Goal: Task Accomplishment & Management: Complete application form

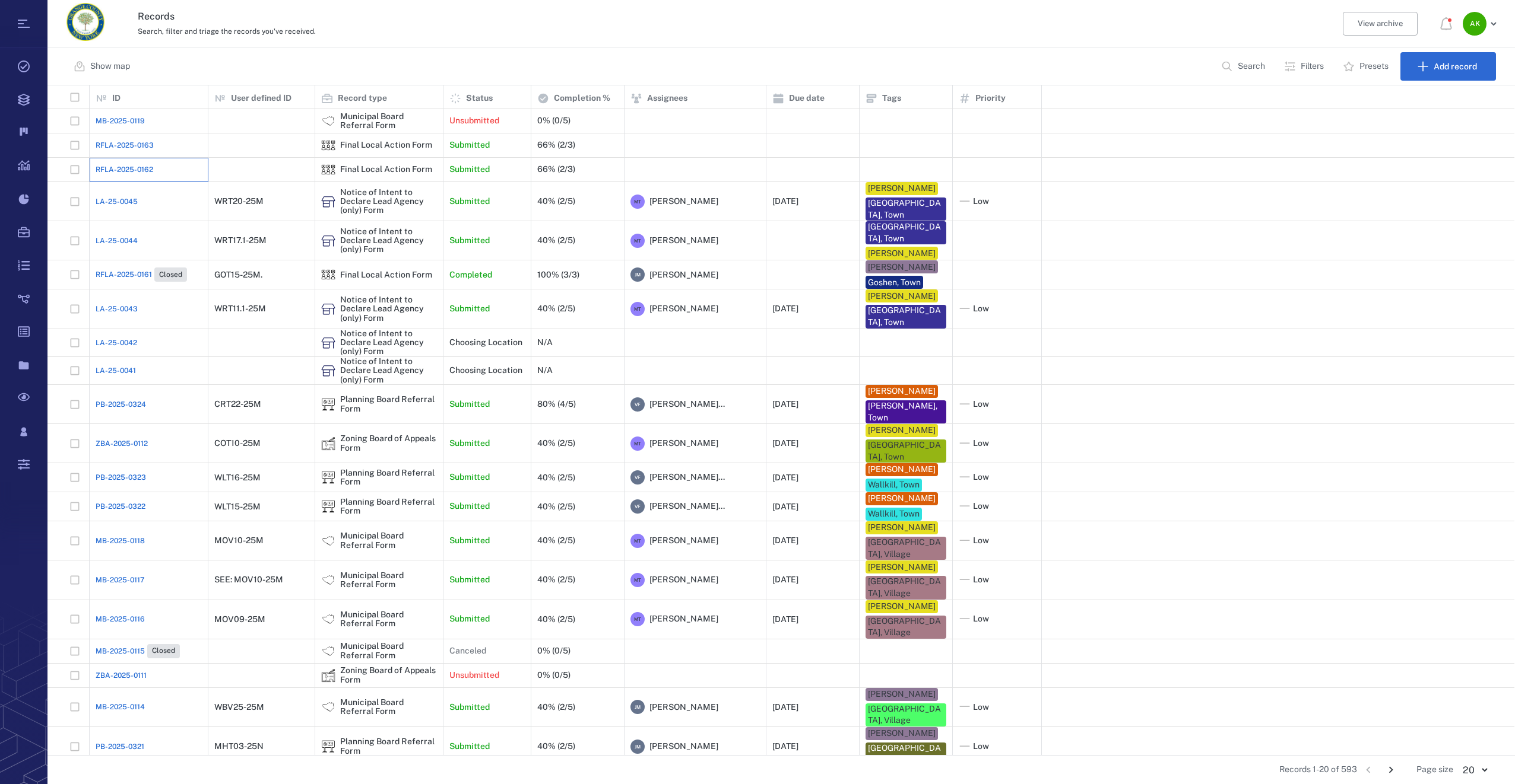
click at [105, 159] on div "RFLA-2025-0162" at bounding box center [149, 169] width 107 height 24
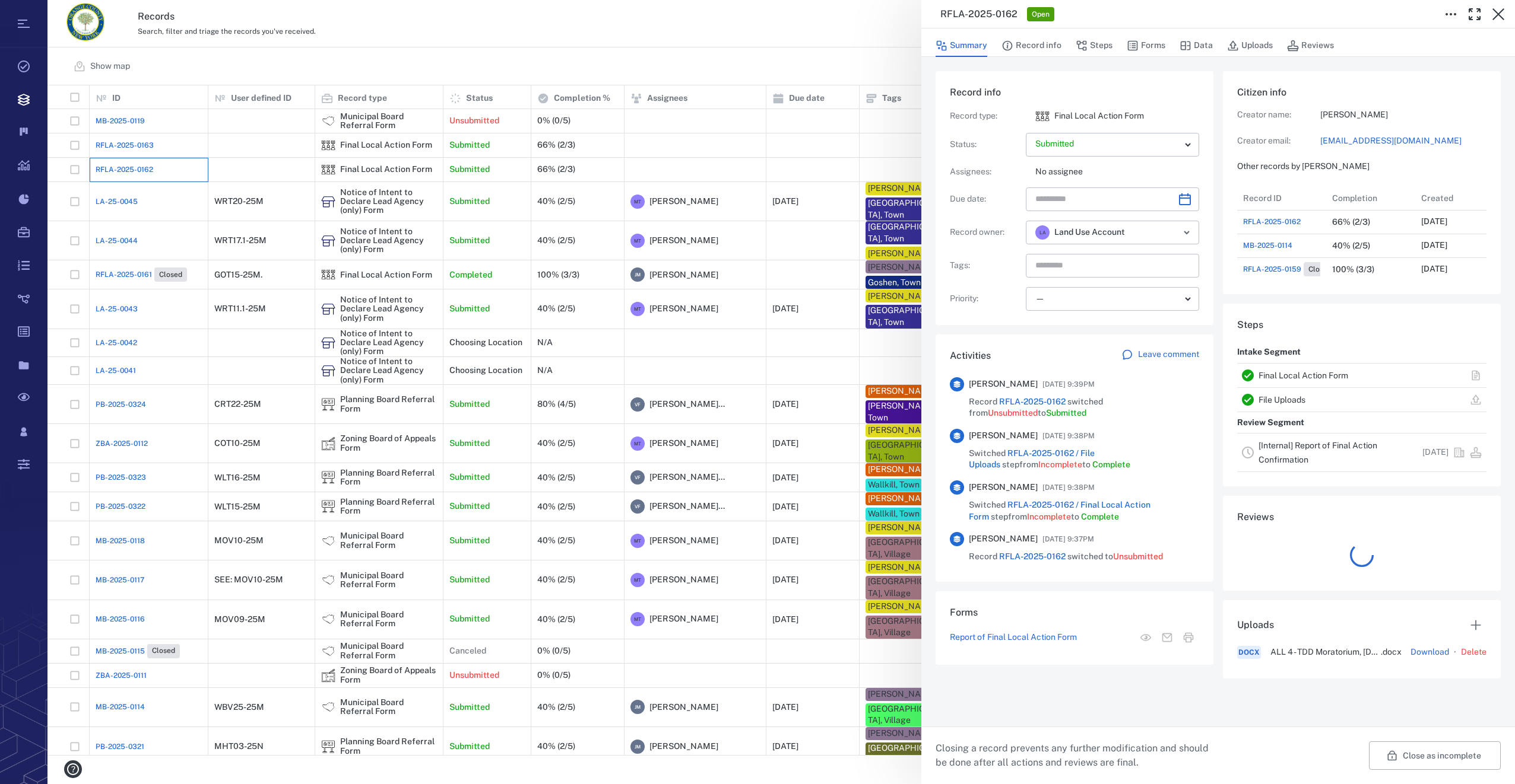
scroll to position [10, 10]
click at [1160, 50] on button "Forms" at bounding box center [1145, 45] width 39 height 22
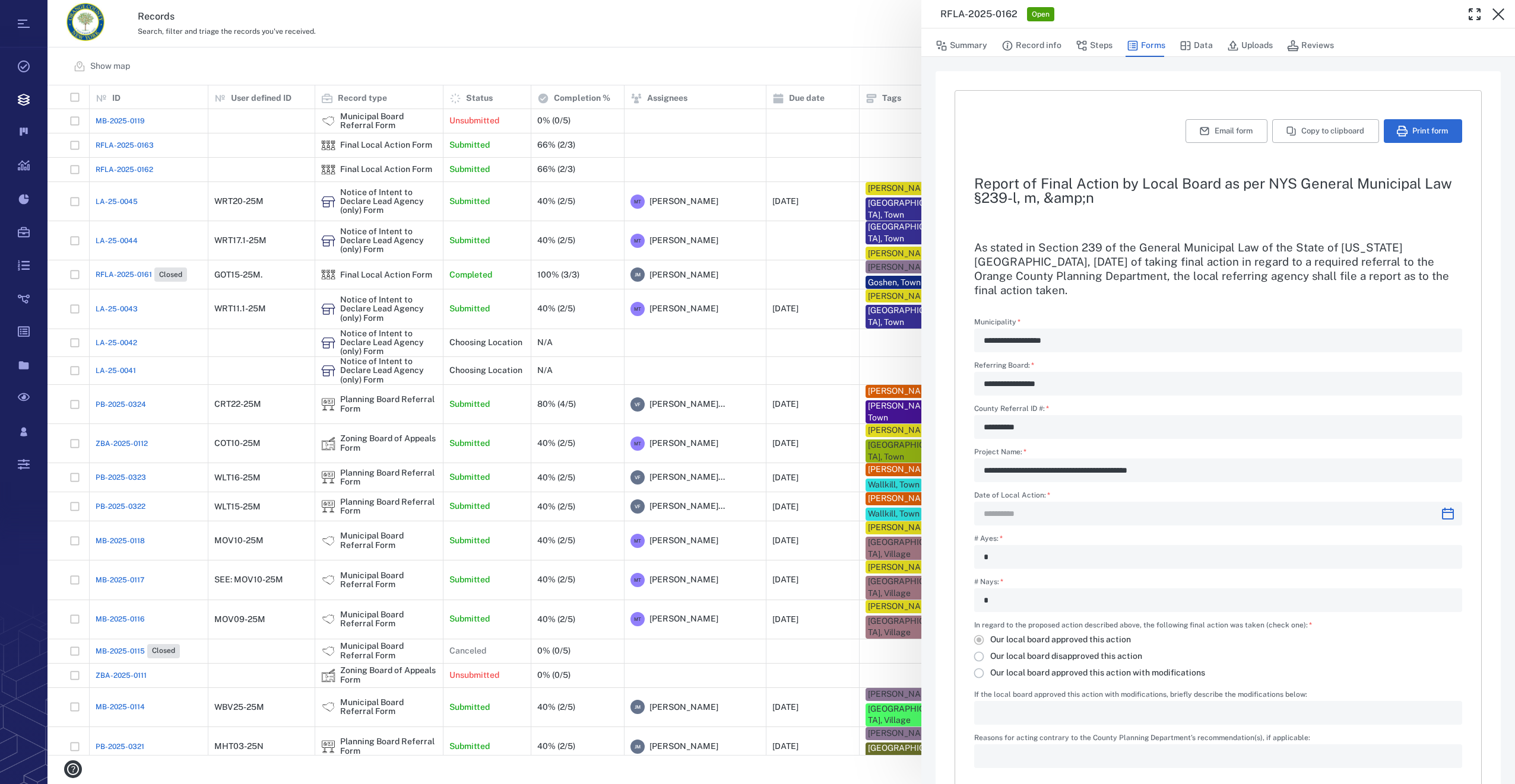
type input "**********"
click at [975, 40] on button "Summary" at bounding box center [962, 45] width 52 height 22
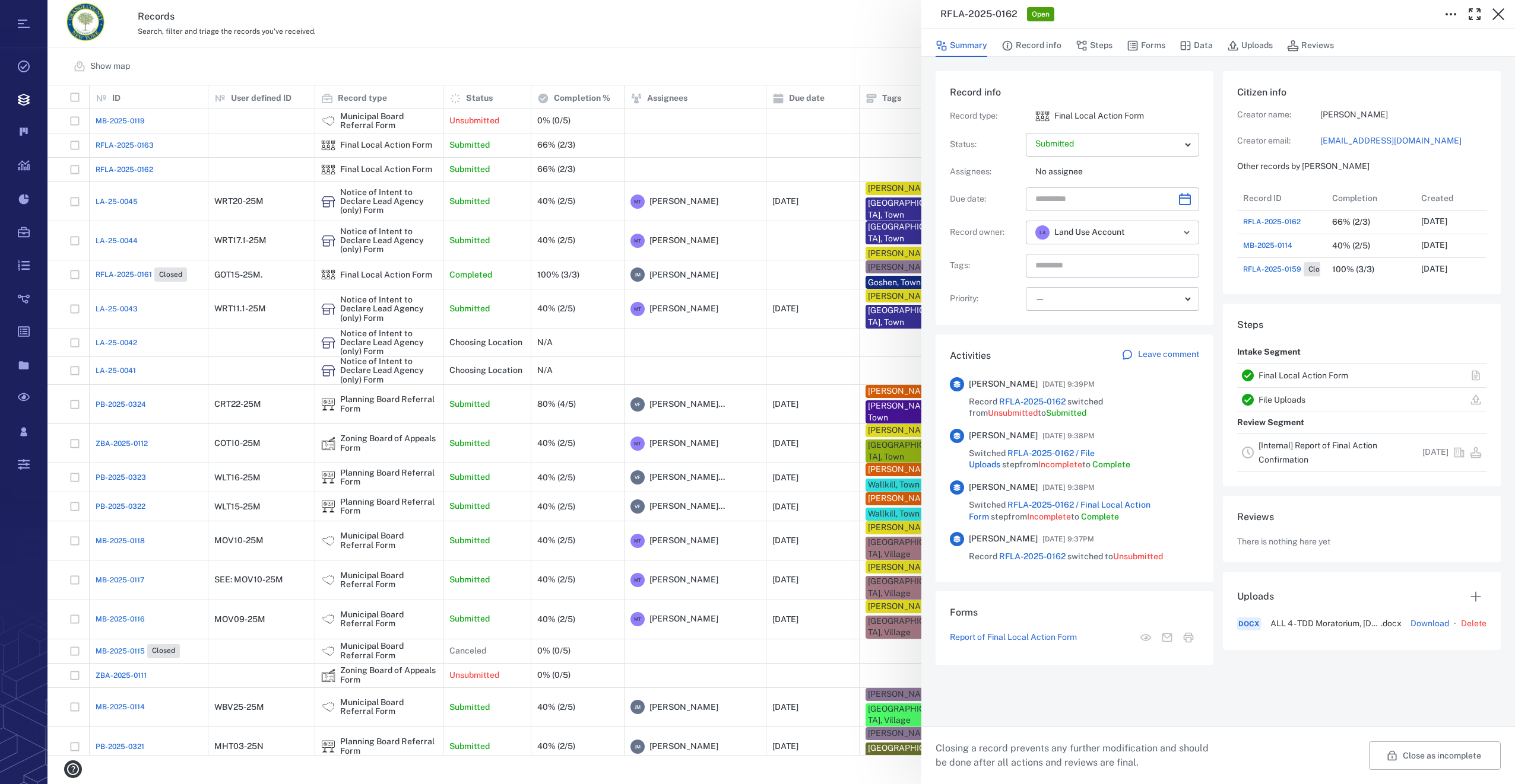
scroll to position [546, 232]
click at [1187, 234] on icon "Open" at bounding box center [1186, 233] width 4 height 3
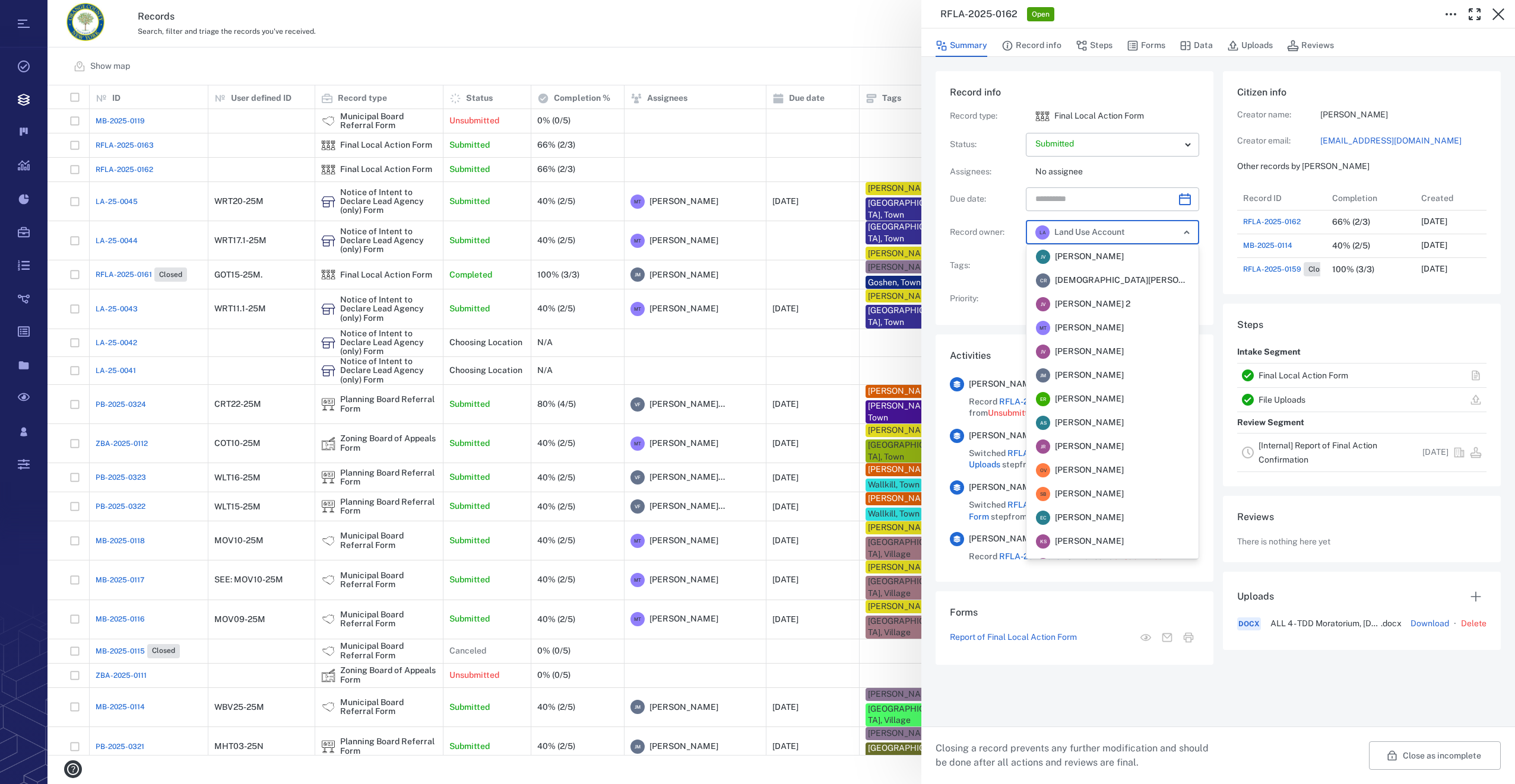
scroll to position [137, 0]
click at [1149, 46] on button "Forms" at bounding box center [1145, 45] width 39 height 22
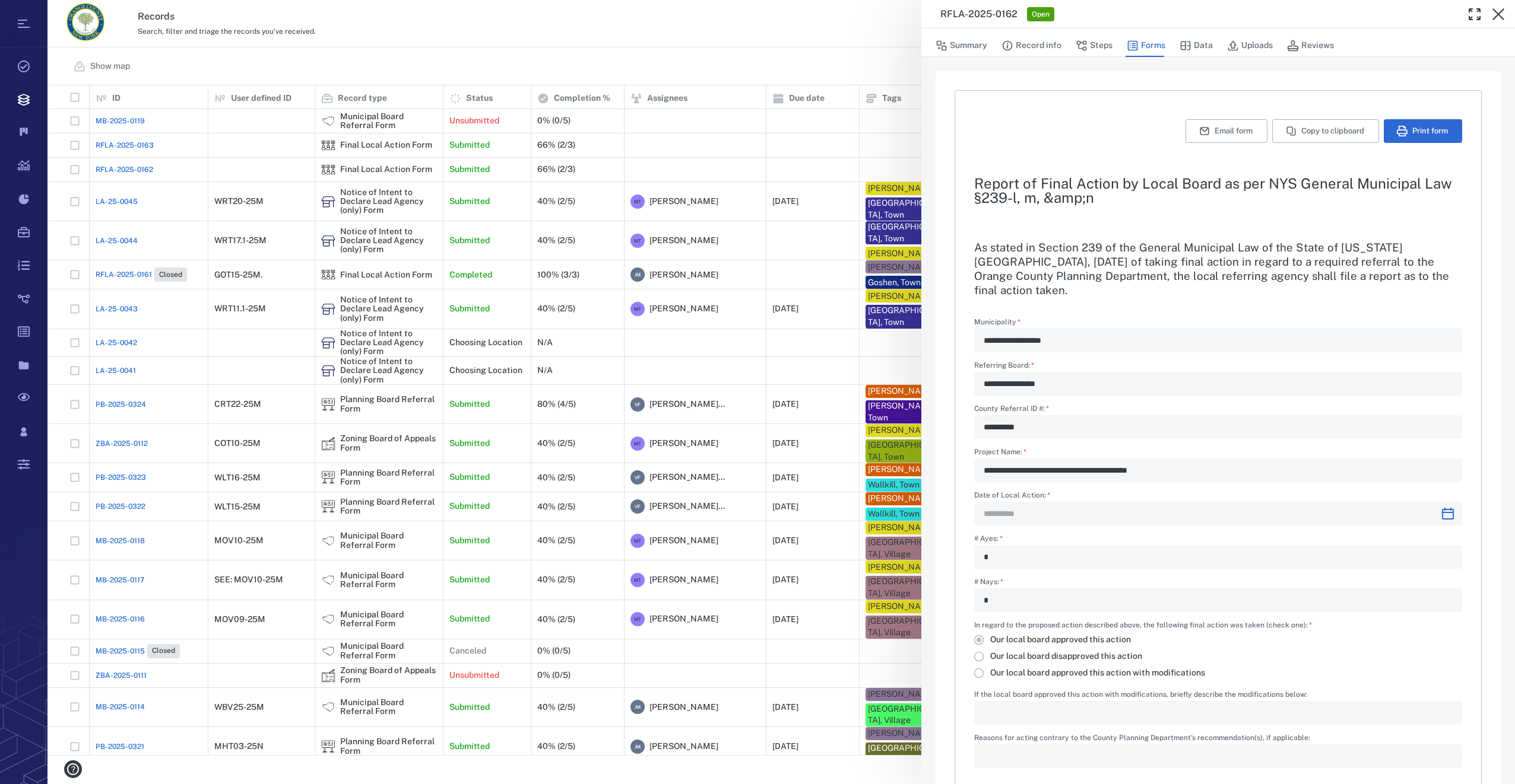
type input "**********"
click at [964, 47] on button "Summary" at bounding box center [962, 45] width 52 height 22
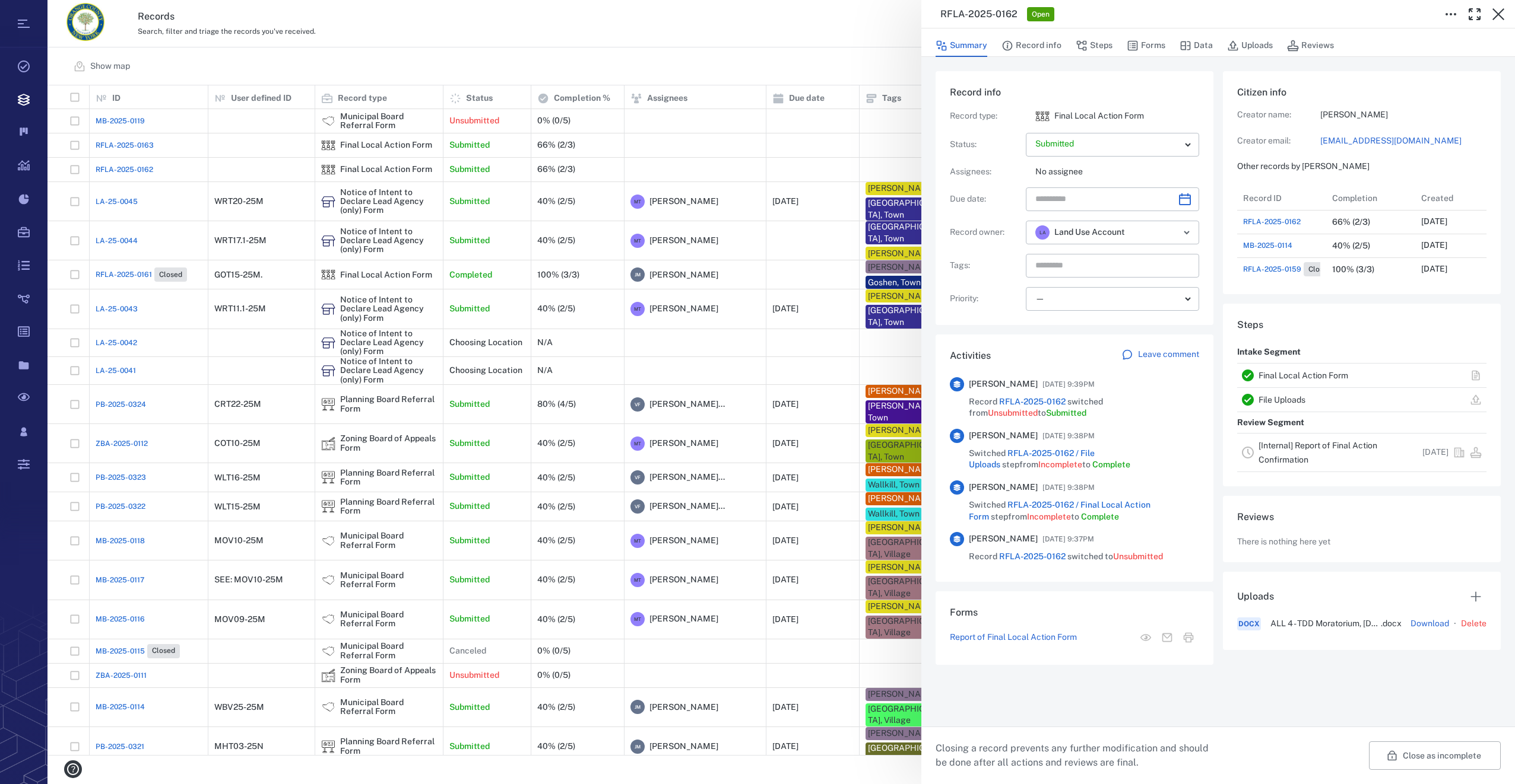
scroll to position [546, 232]
click at [1184, 226] on icon "Open" at bounding box center [1186, 233] width 14 height 14
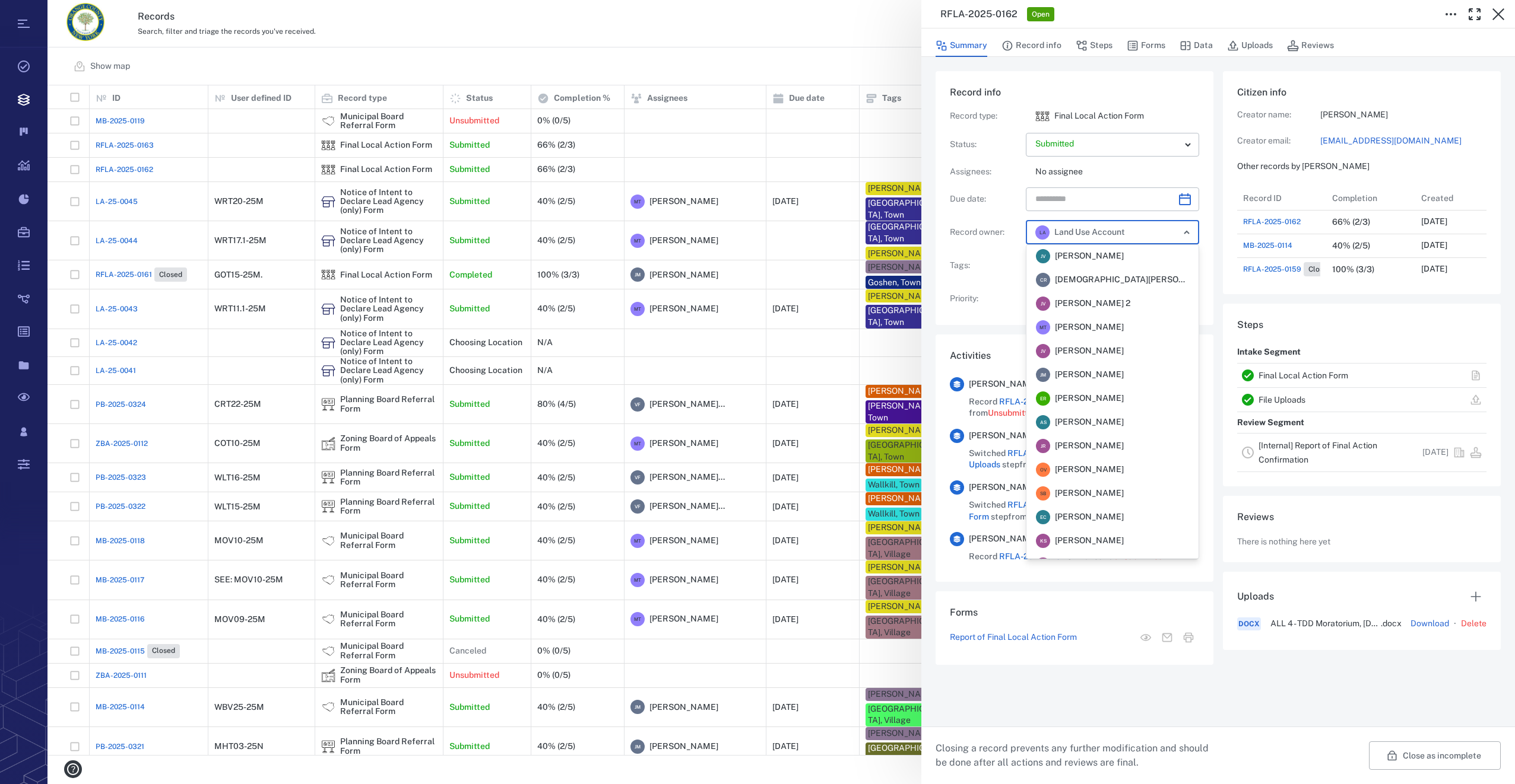
scroll to position [0, 0]
click at [1070, 324] on span "[PERSON_NAME]" at bounding box center [1089, 328] width 69 height 12
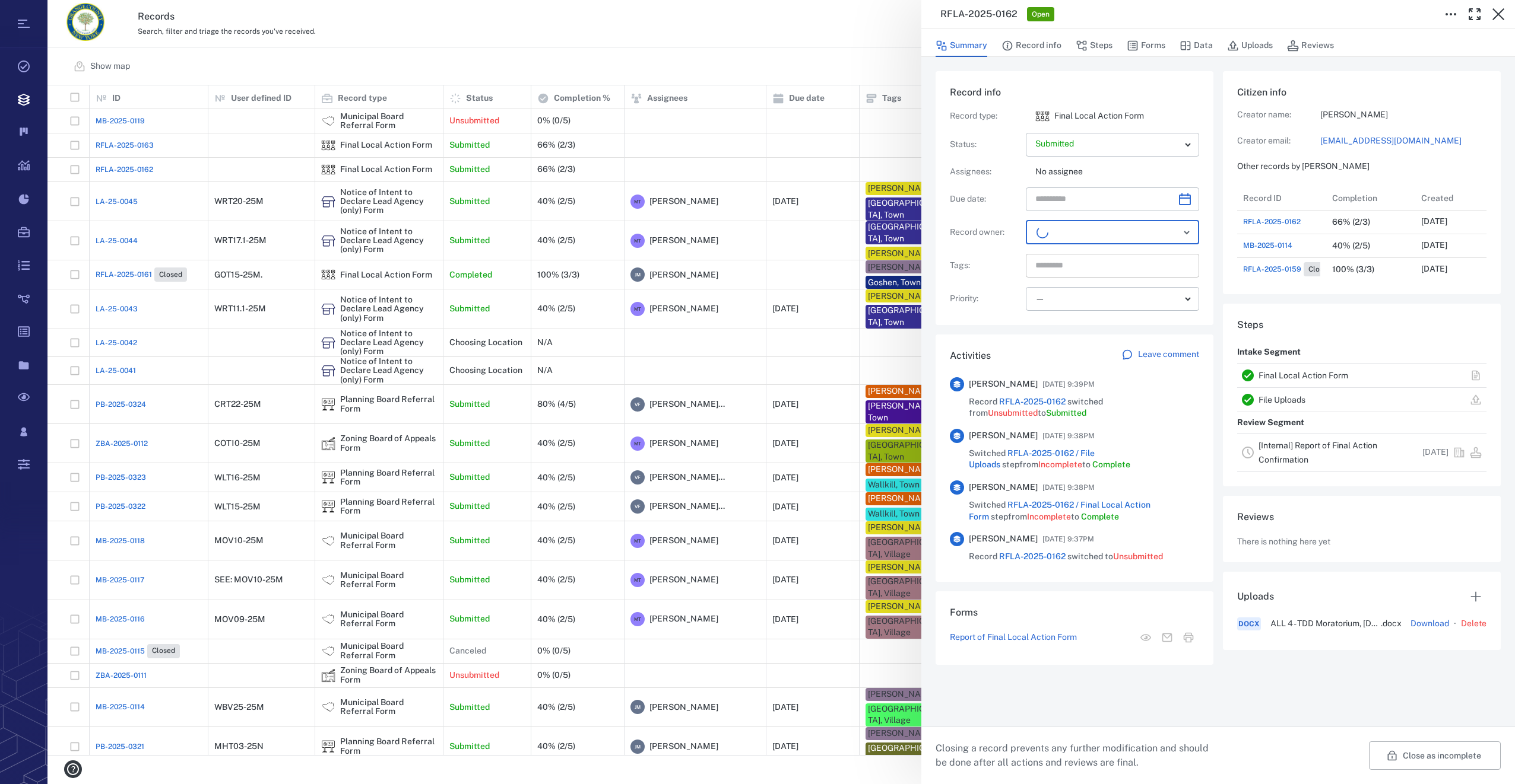
scroll to position [546, 227]
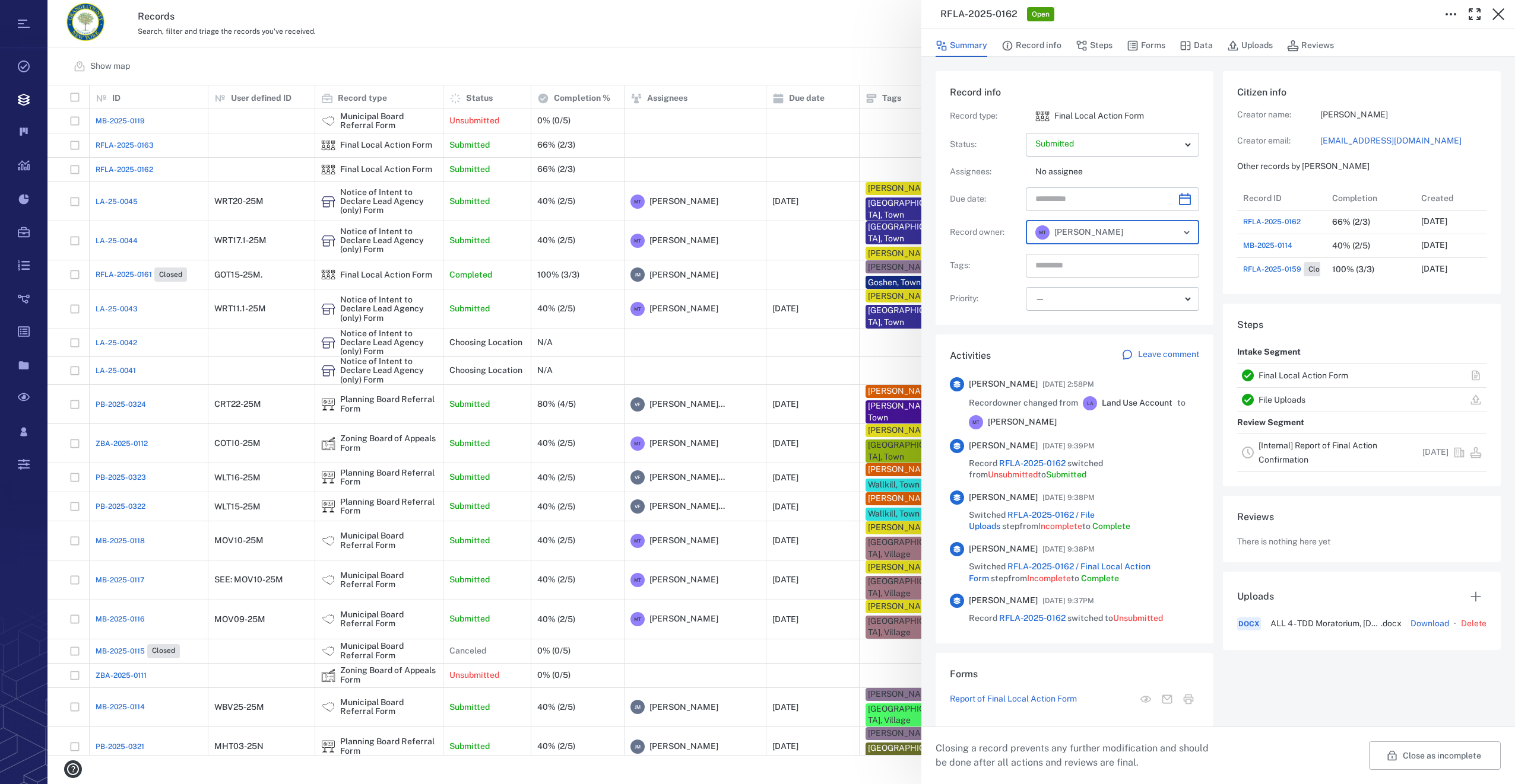
click at [1065, 268] on input "text" at bounding box center [1099, 266] width 130 height 17
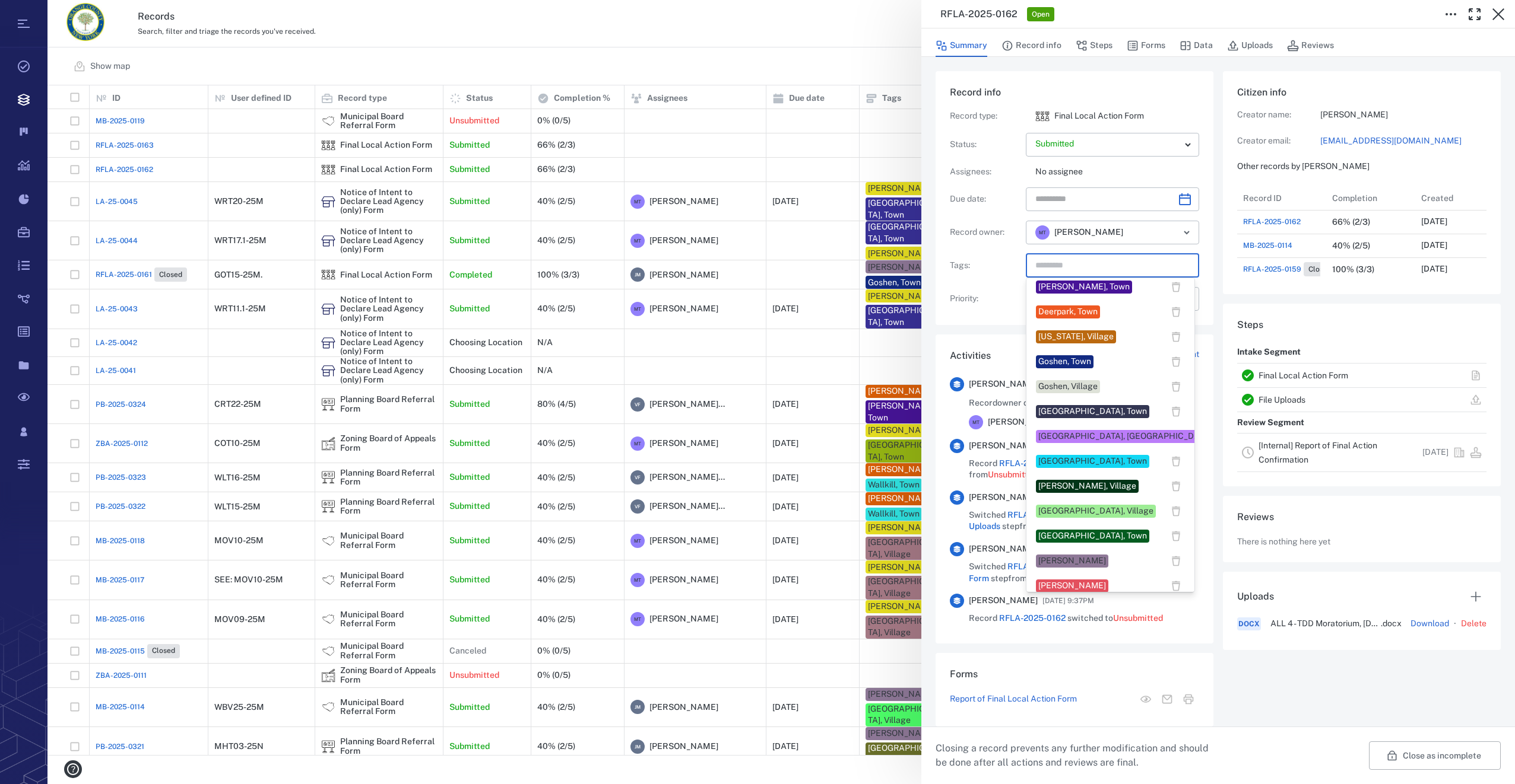
scroll to position [296, 0]
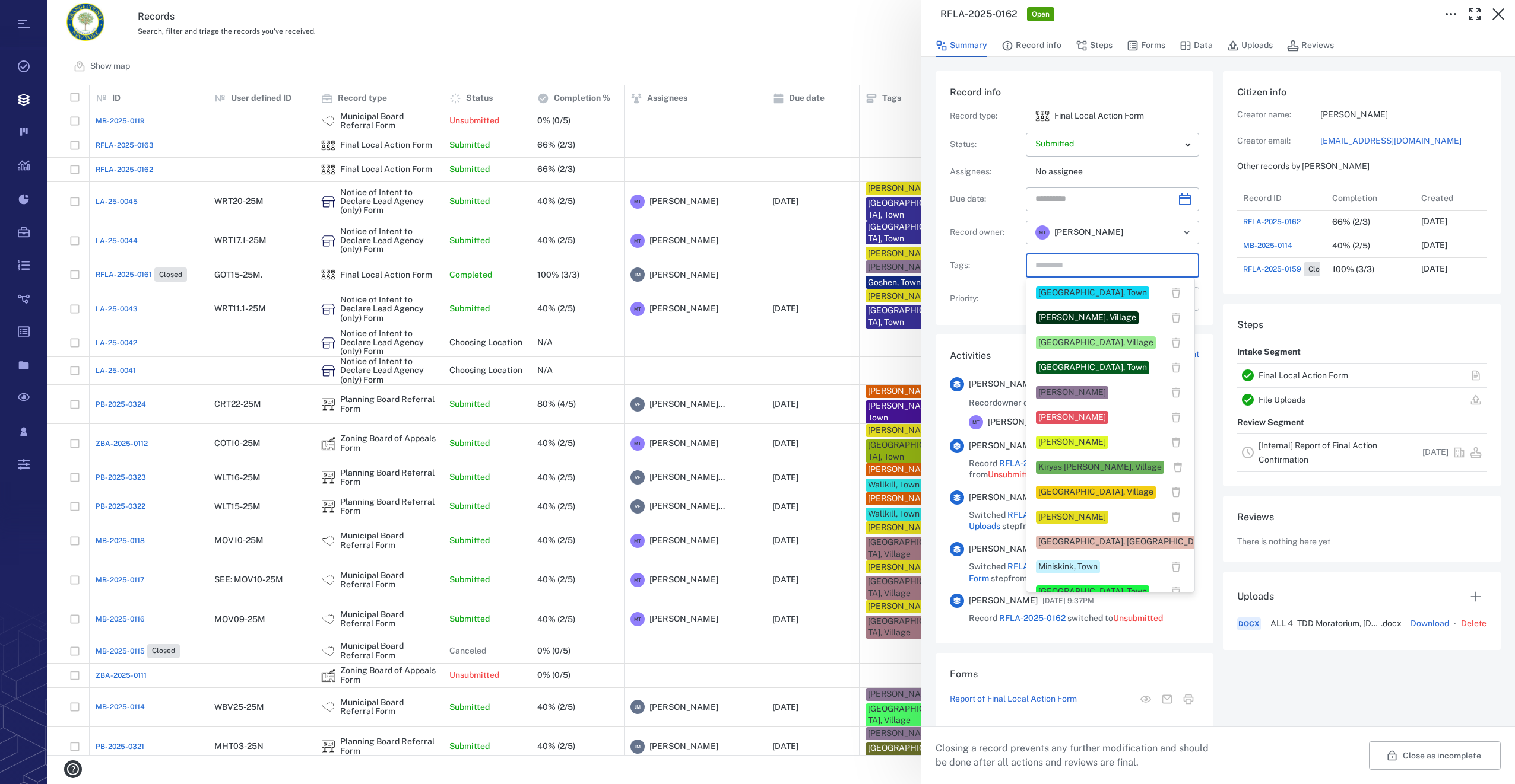
click at [1079, 492] on div "[GEOGRAPHIC_DATA], Village" at bounding box center [1095, 492] width 116 height 12
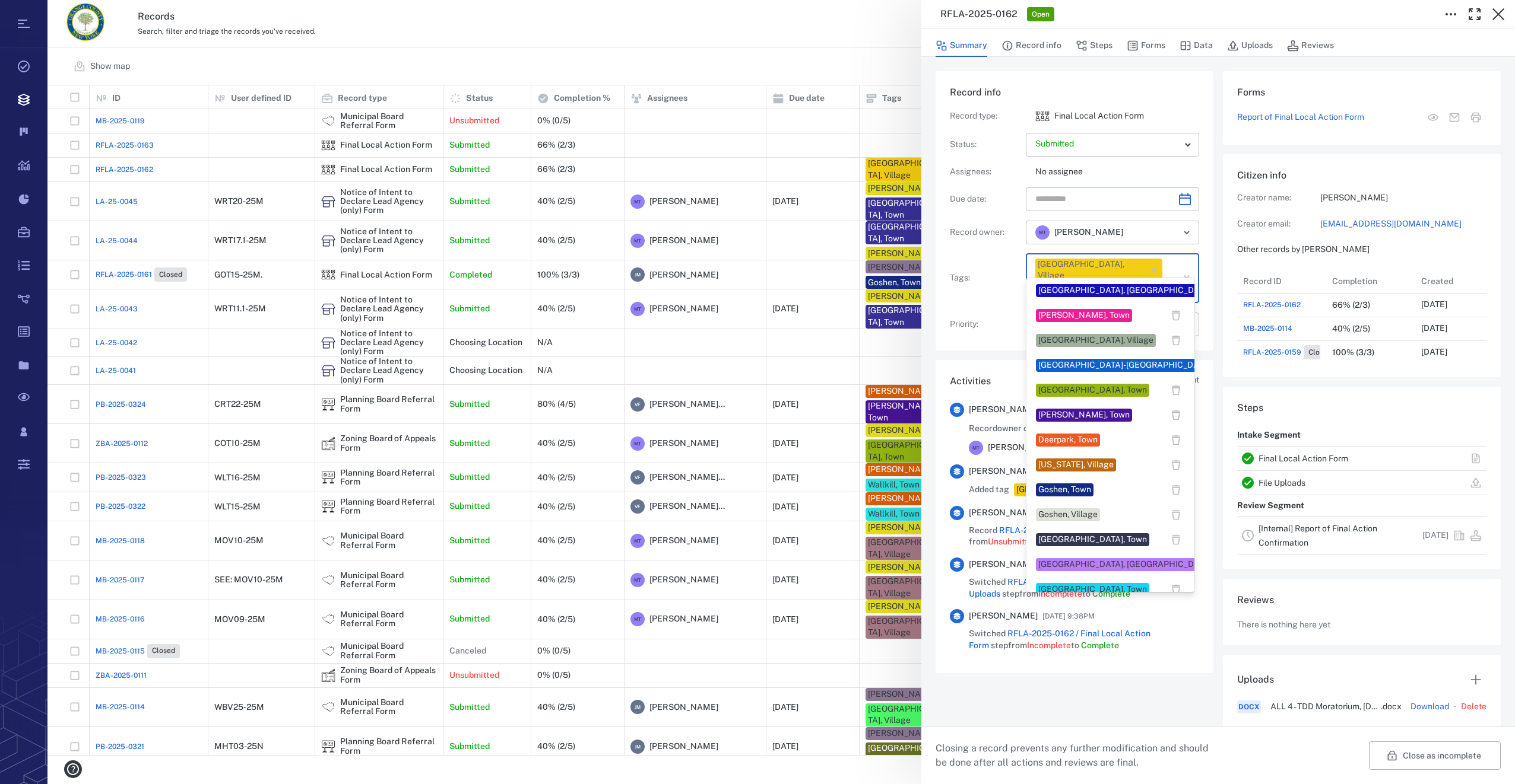
click at [1142, 283] on input "text" at bounding box center [1099, 291] width 130 height 17
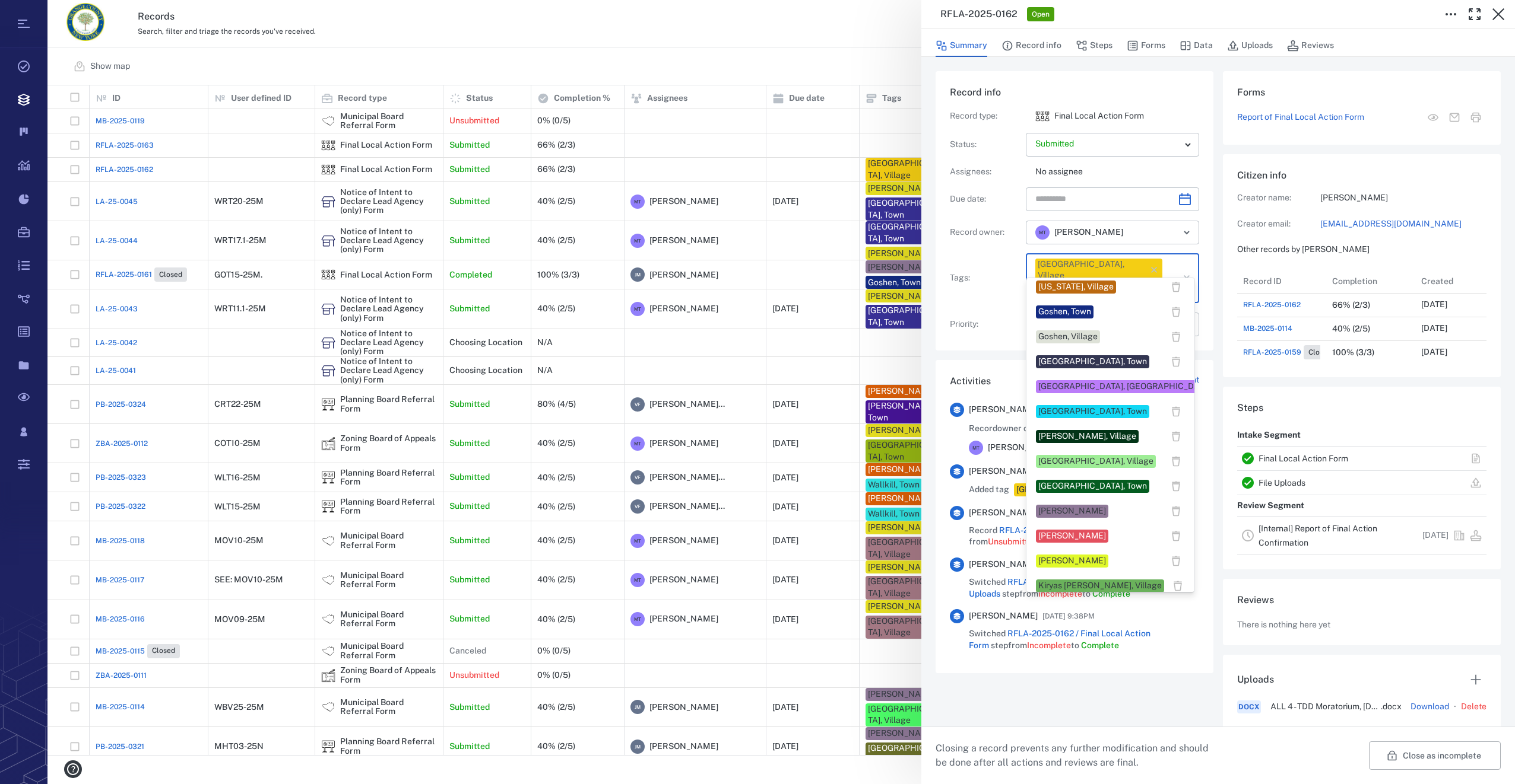
scroll to position [415, 0]
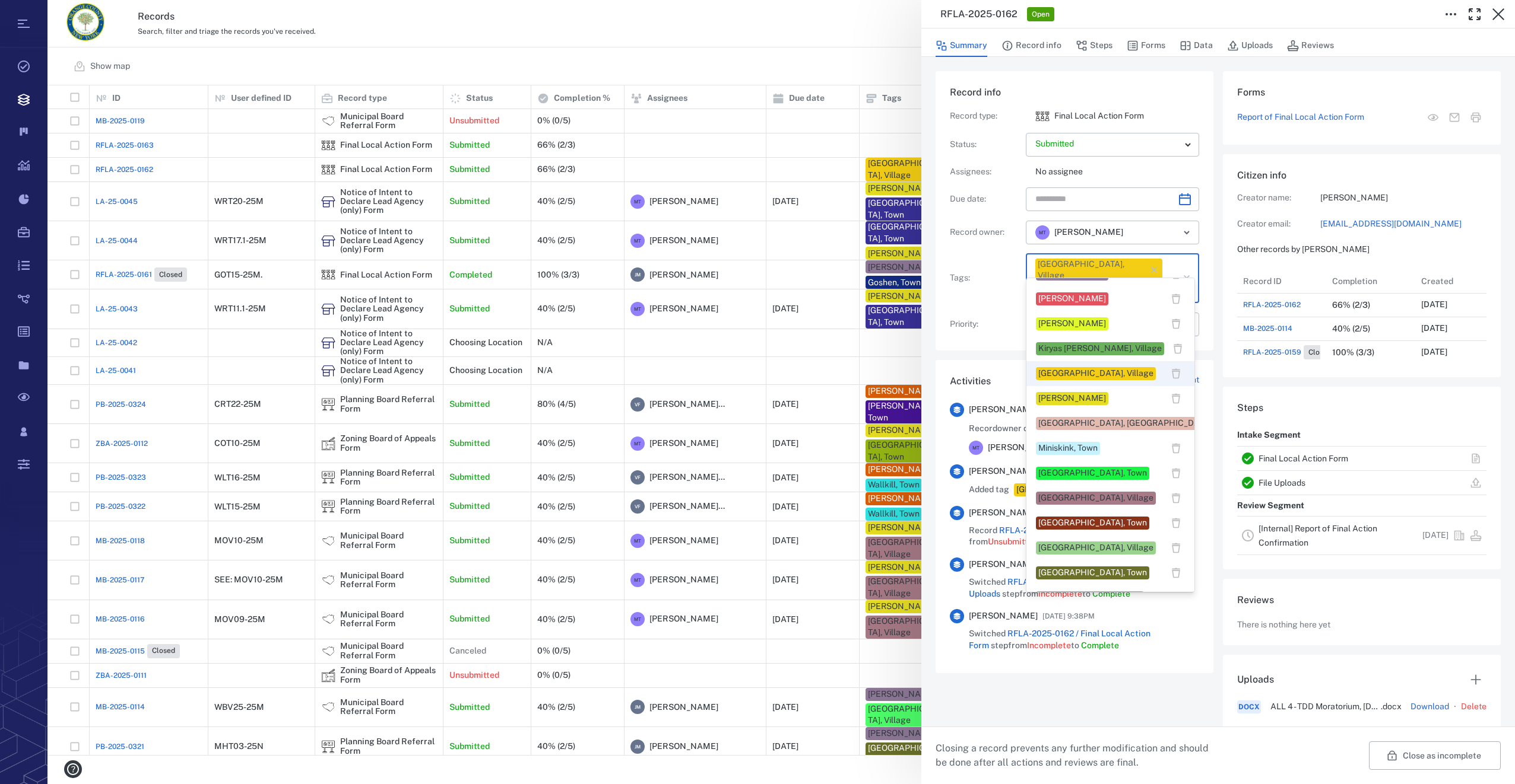
click at [1045, 398] on div "[PERSON_NAME]" at bounding box center [1072, 398] width 68 height 12
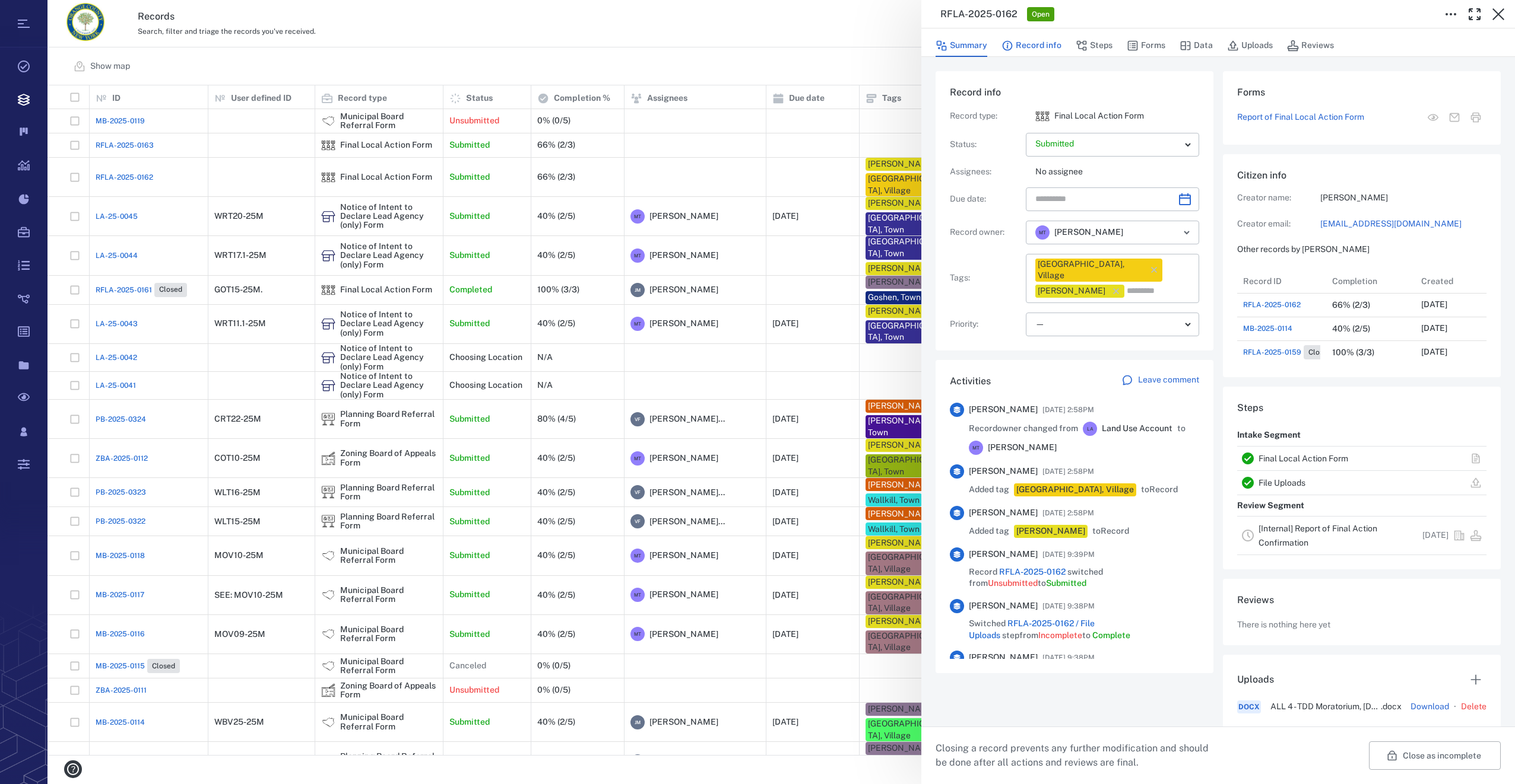
click at [1028, 47] on button "Record info" at bounding box center [1031, 45] width 60 height 22
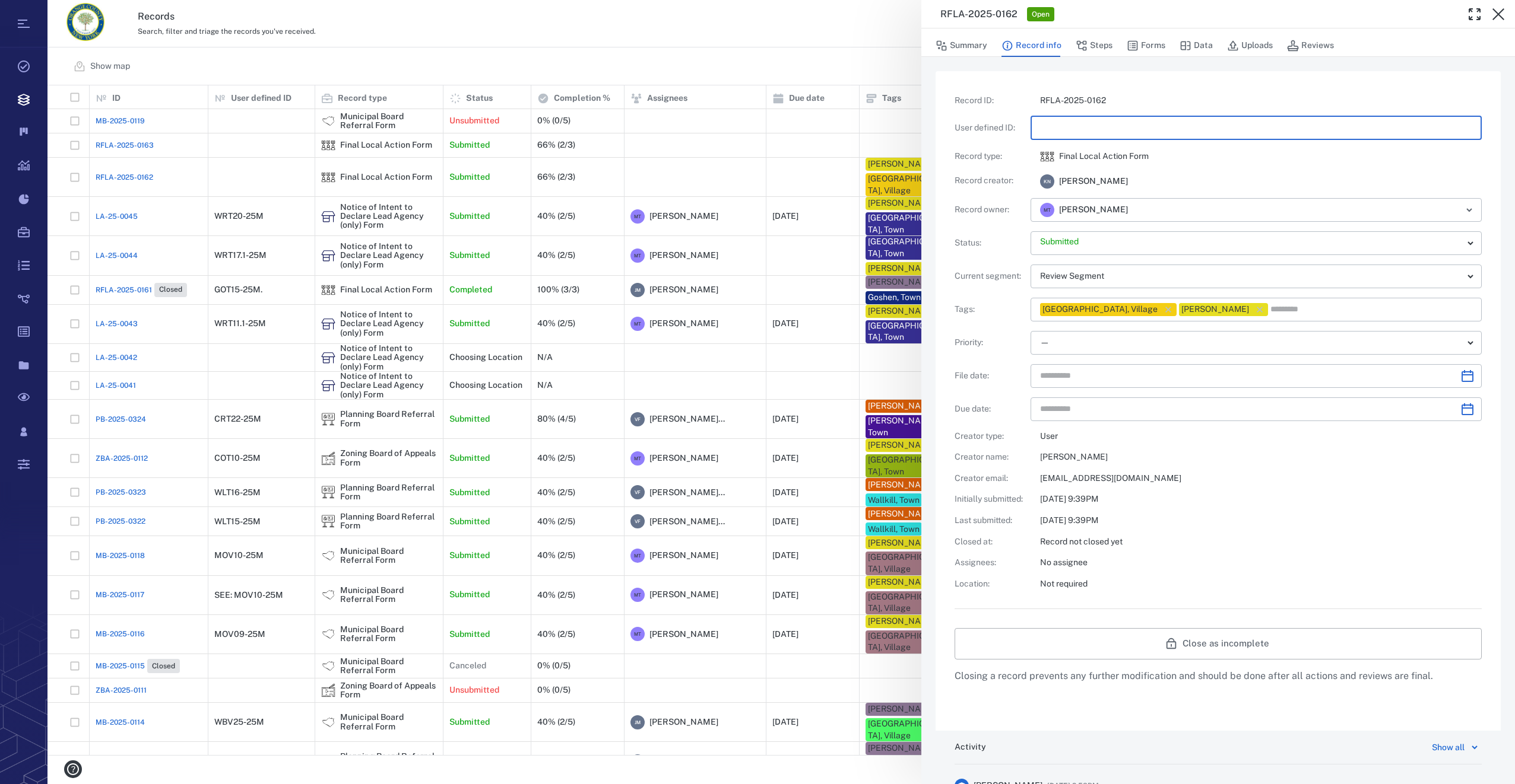
click at [1063, 125] on input "text" at bounding box center [1255, 128] width 432 height 24
type input "**********"
click at [1107, 47] on button "Steps" at bounding box center [1093, 45] width 37 height 22
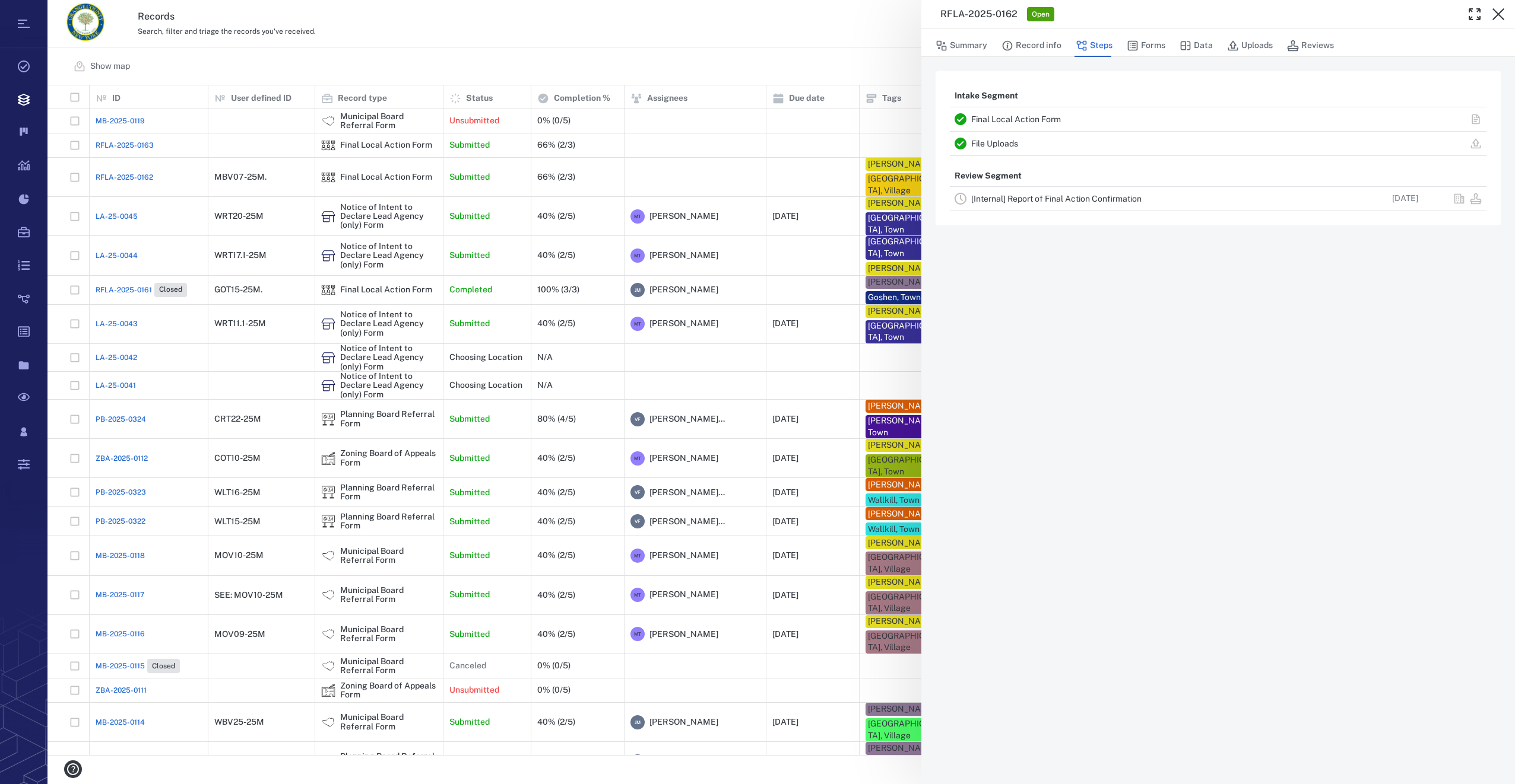
click at [1017, 200] on link "[Internal] Report of Final Action Confirmation" at bounding box center [1057, 199] width 170 height 10
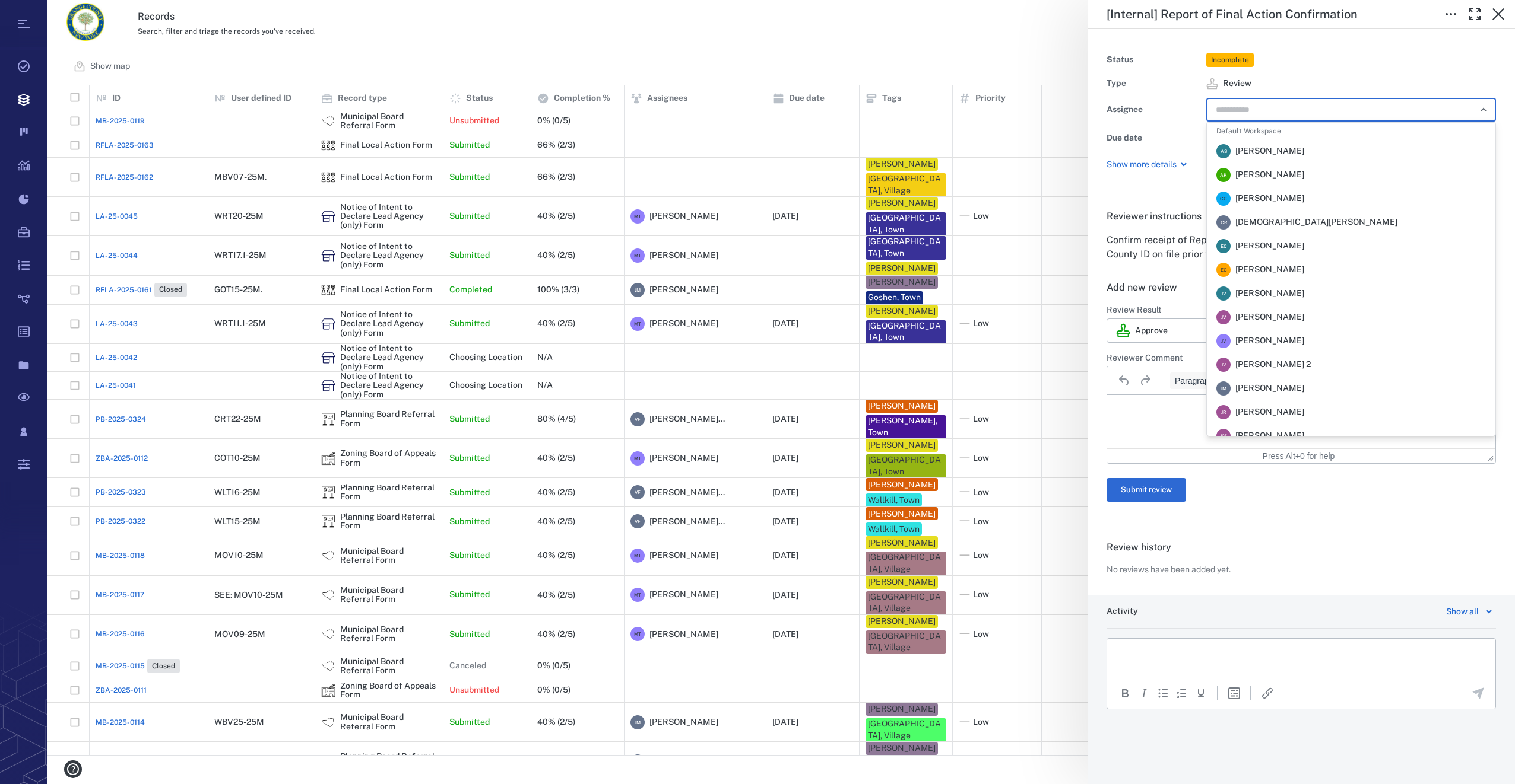
click at [1244, 109] on input "text" at bounding box center [1337, 109] width 245 height 17
click at [1297, 225] on span "[PERSON_NAME]" at bounding box center [1270, 222] width 69 height 12
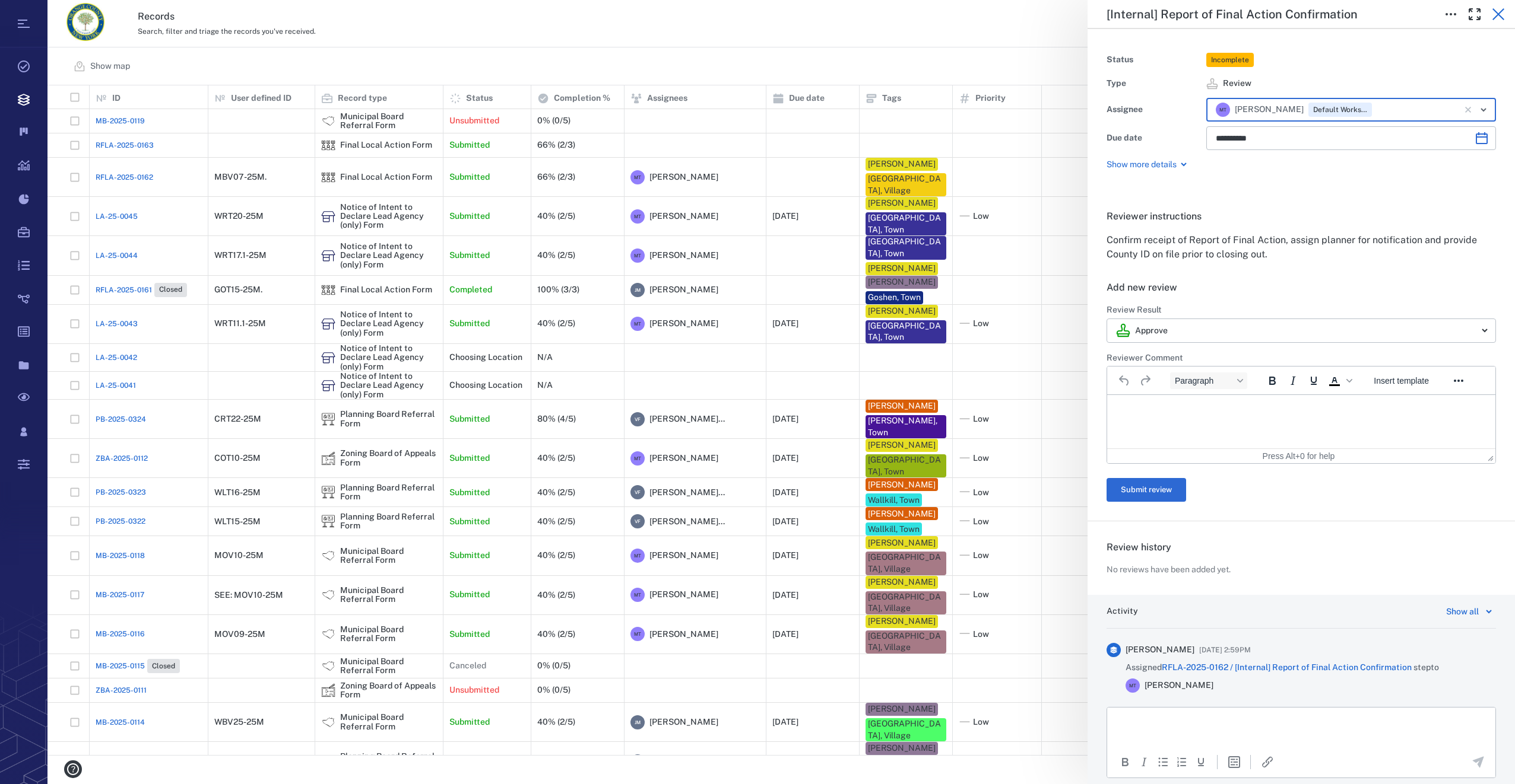
click at [1495, 12] on icon "button" at bounding box center [1498, 13] width 12 height 12
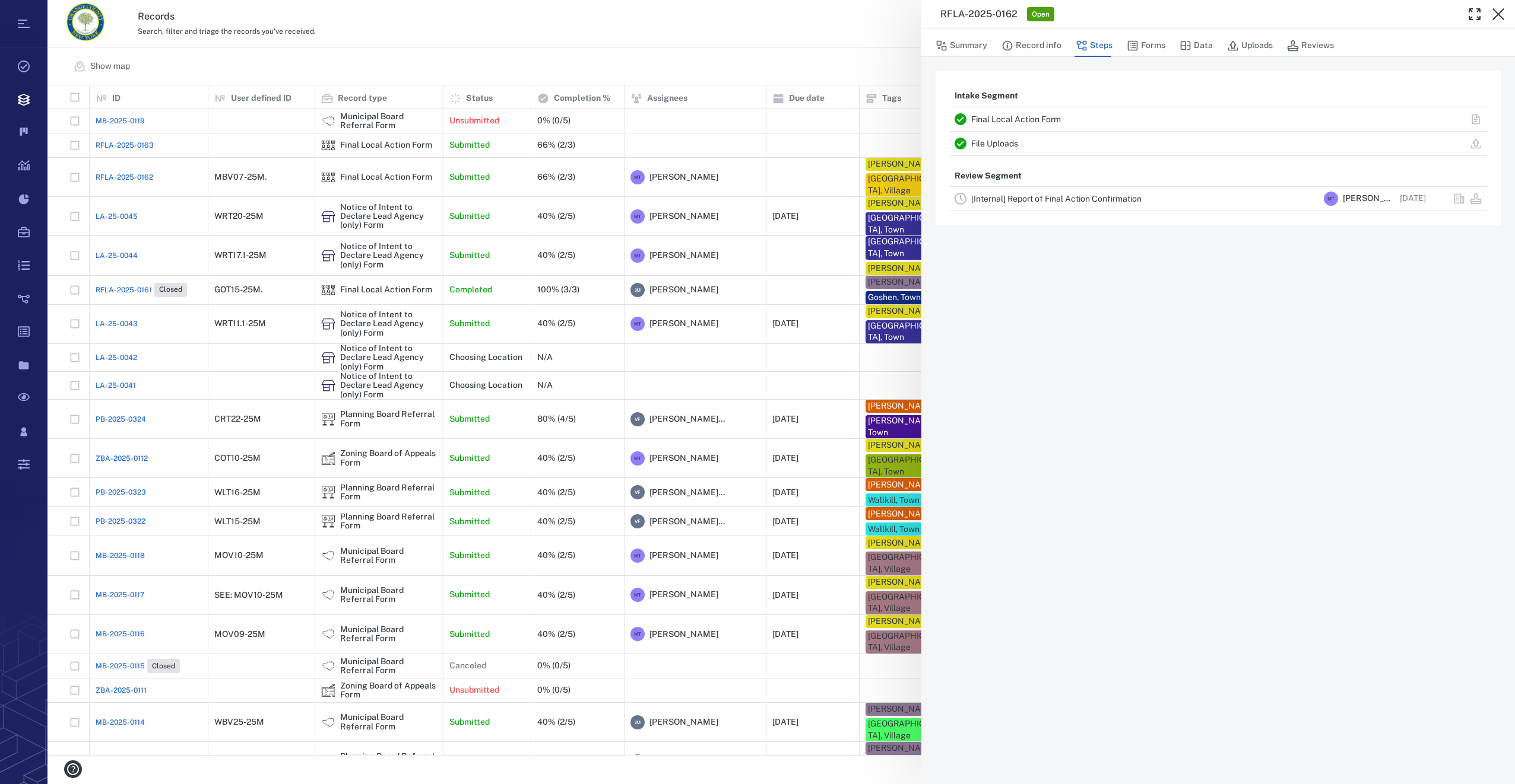
click at [1495, 12] on icon "button" at bounding box center [1498, 13] width 12 height 12
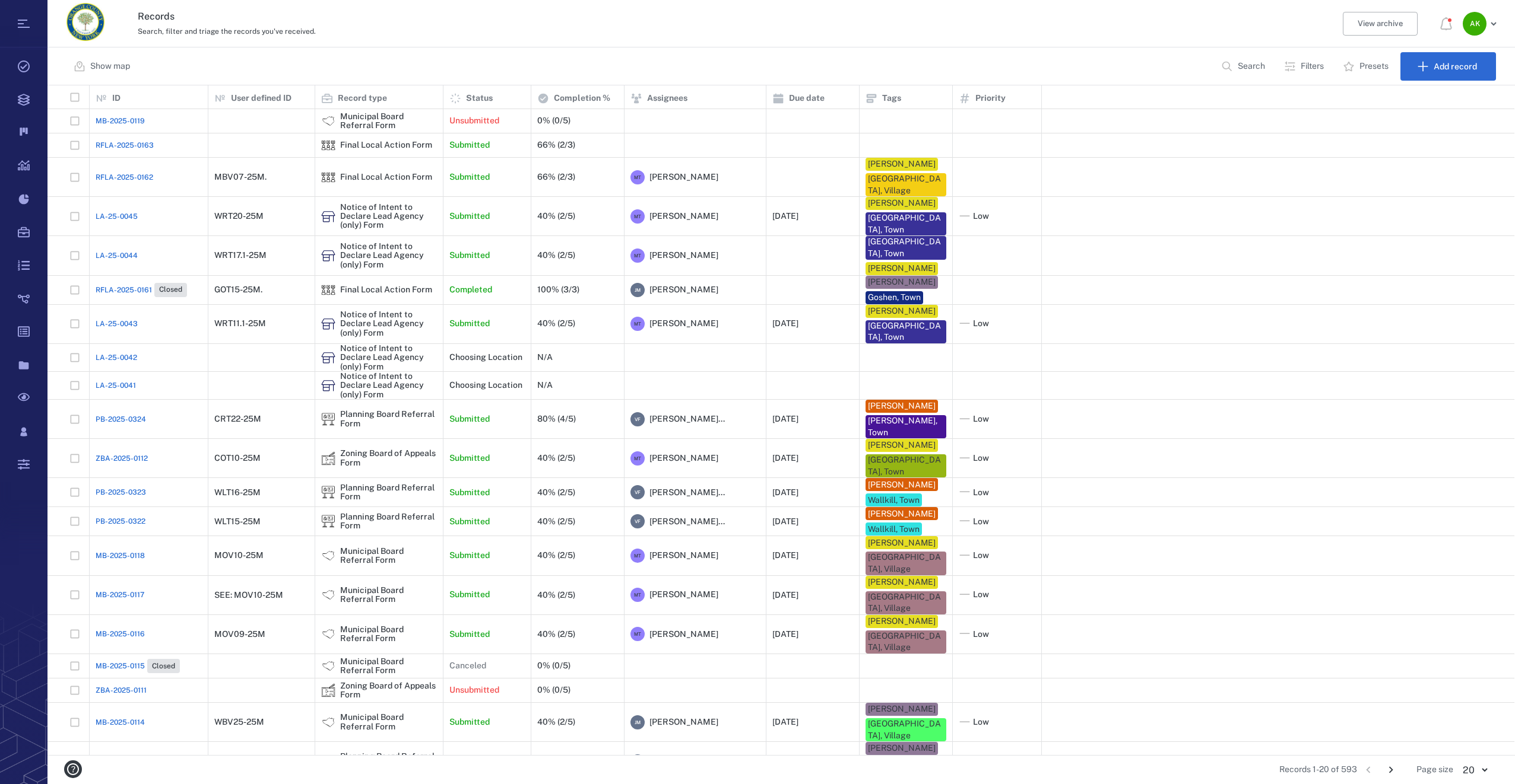
click at [99, 147] on span "RFLA-2025-0163" at bounding box center [124, 145] width 58 height 11
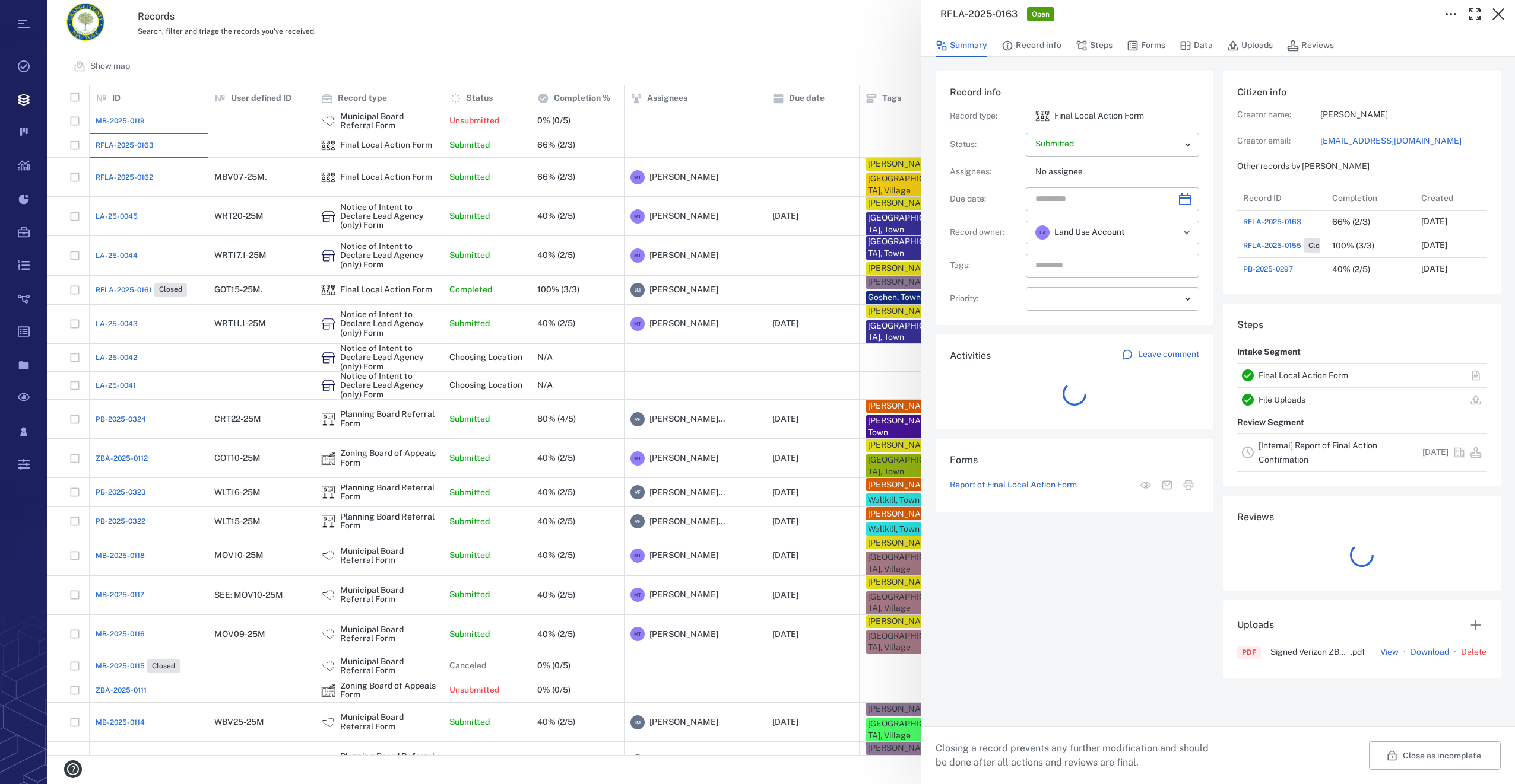
scroll to position [10, 10]
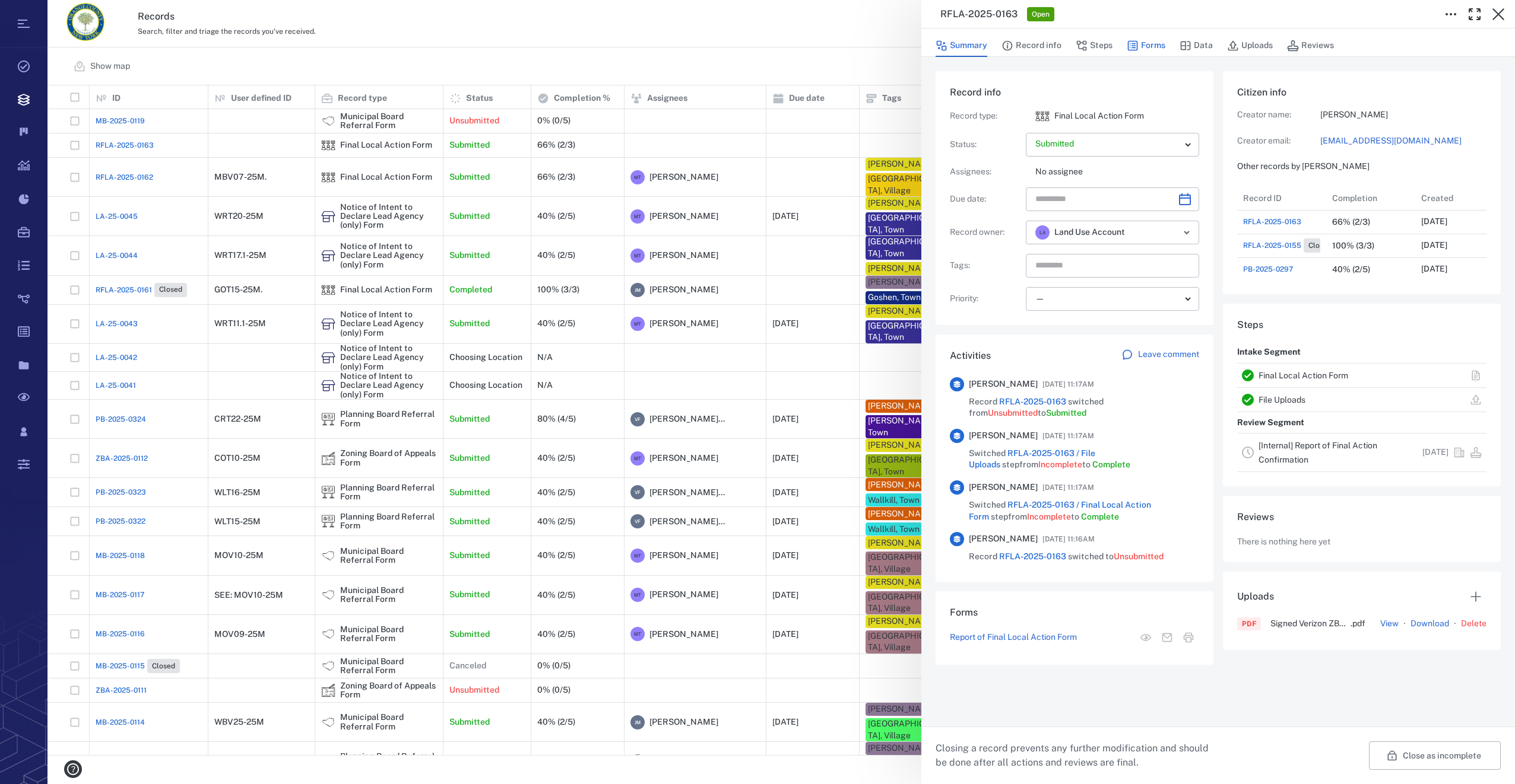
click at [1156, 45] on button "Forms" at bounding box center [1145, 45] width 39 height 22
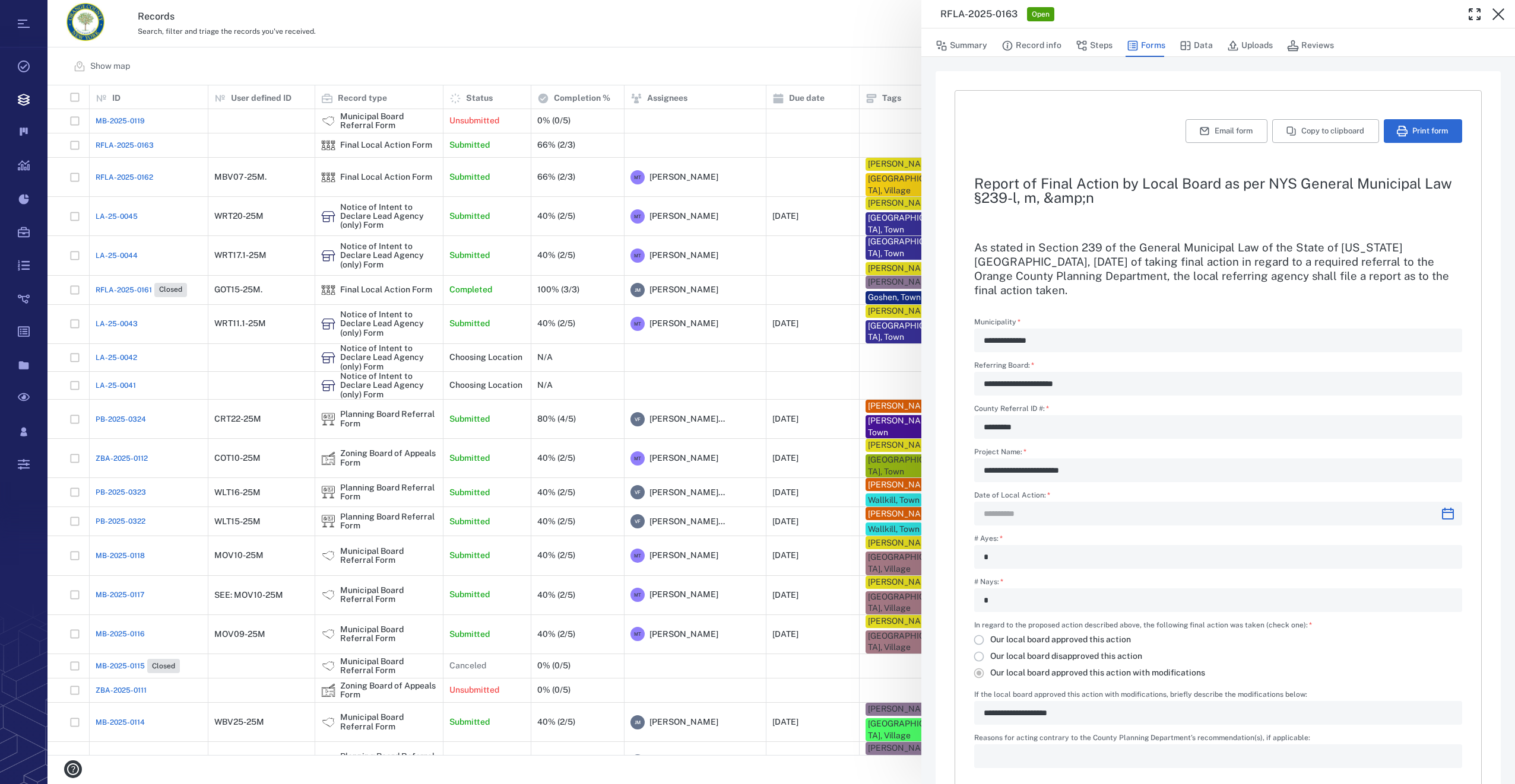
type input "**********"
click at [1091, 47] on button "Steps" at bounding box center [1093, 45] width 37 height 22
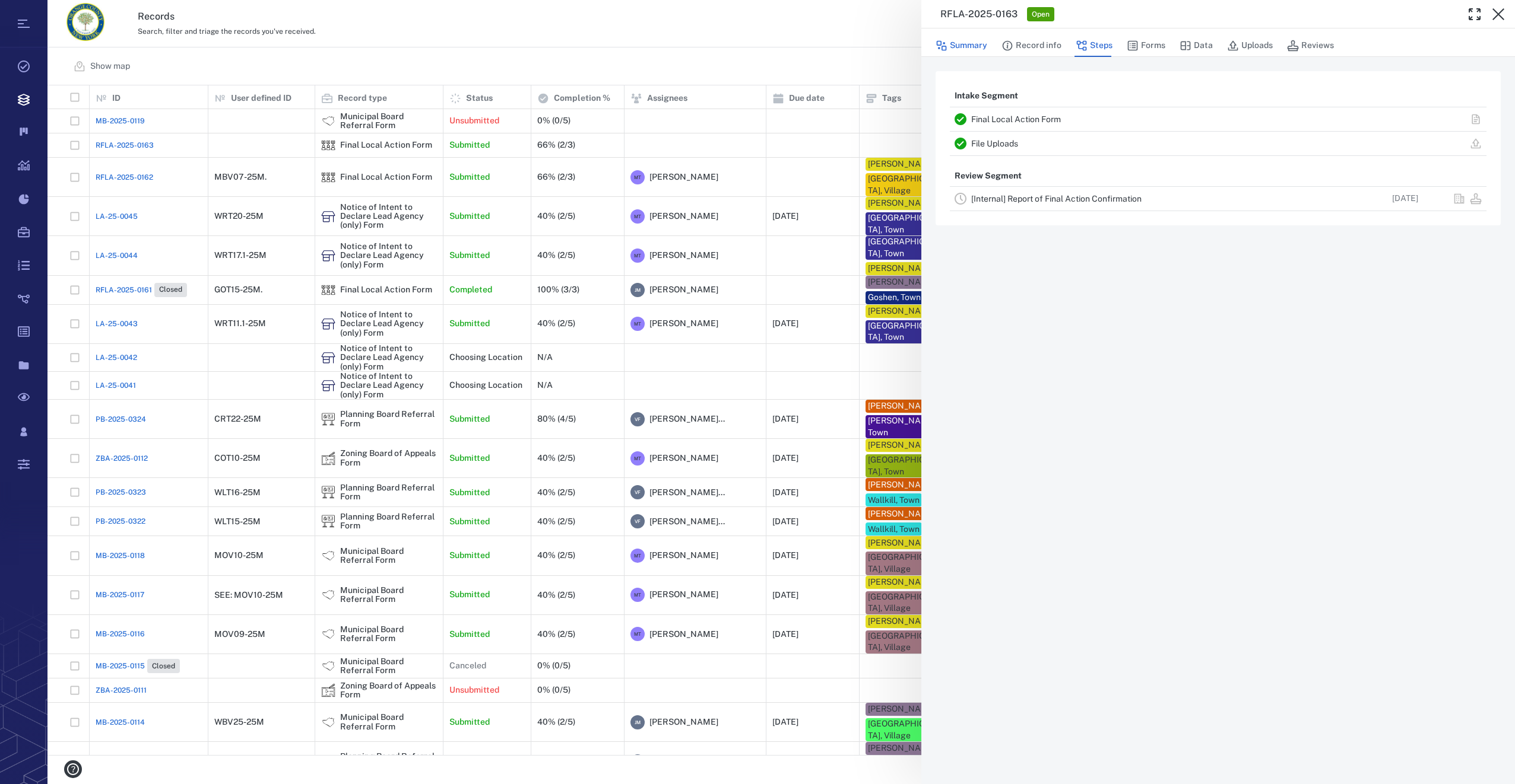
click at [970, 38] on button "Summary" at bounding box center [962, 45] width 52 height 22
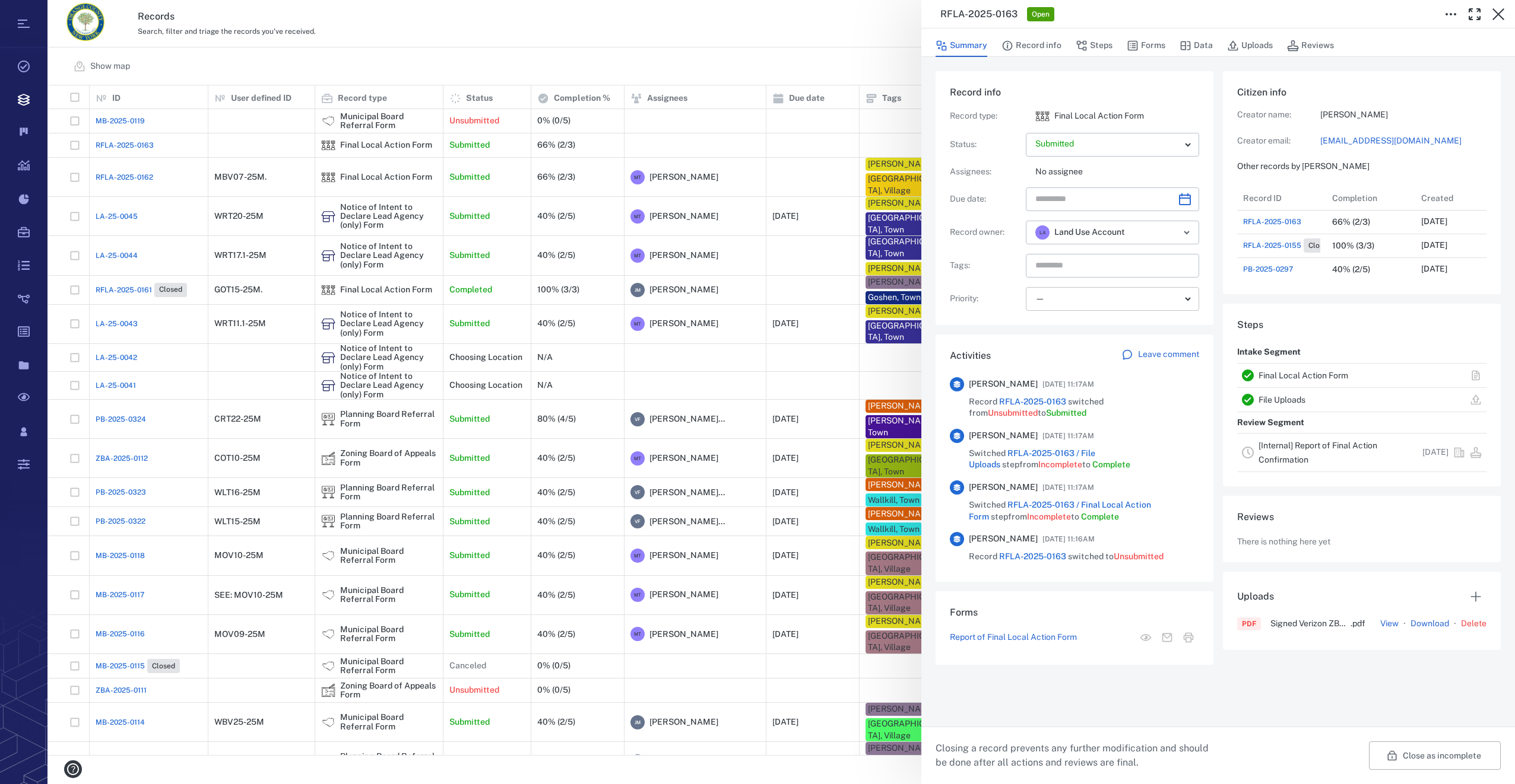
scroll to position [474, 232]
click at [1191, 228] on icon "Open" at bounding box center [1186, 233] width 14 height 14
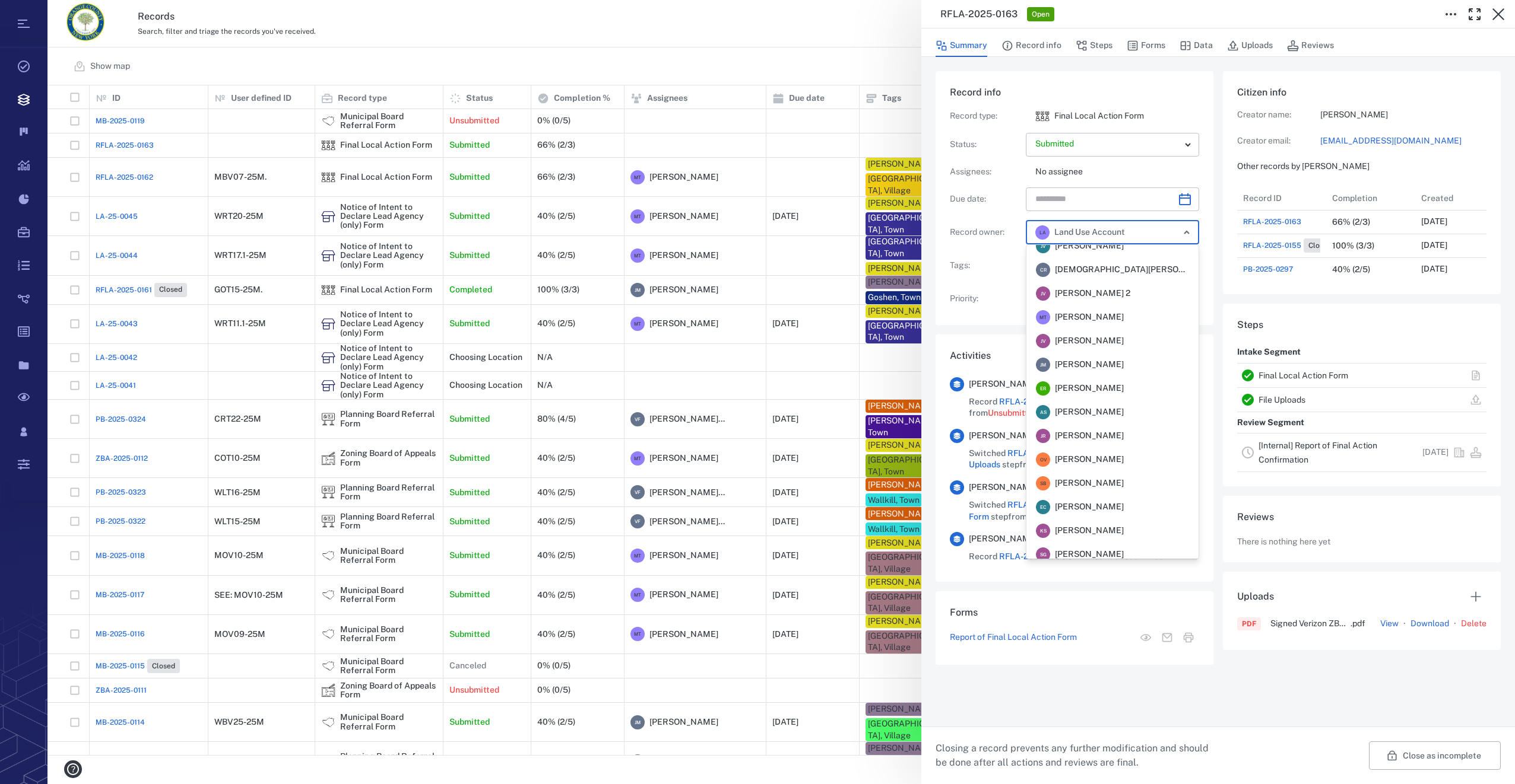
scroll to position [0, 0]
click at [1087, 373] on span "[PERSON_NAME]" at bounding box center [1089, 375] width 69 height 12
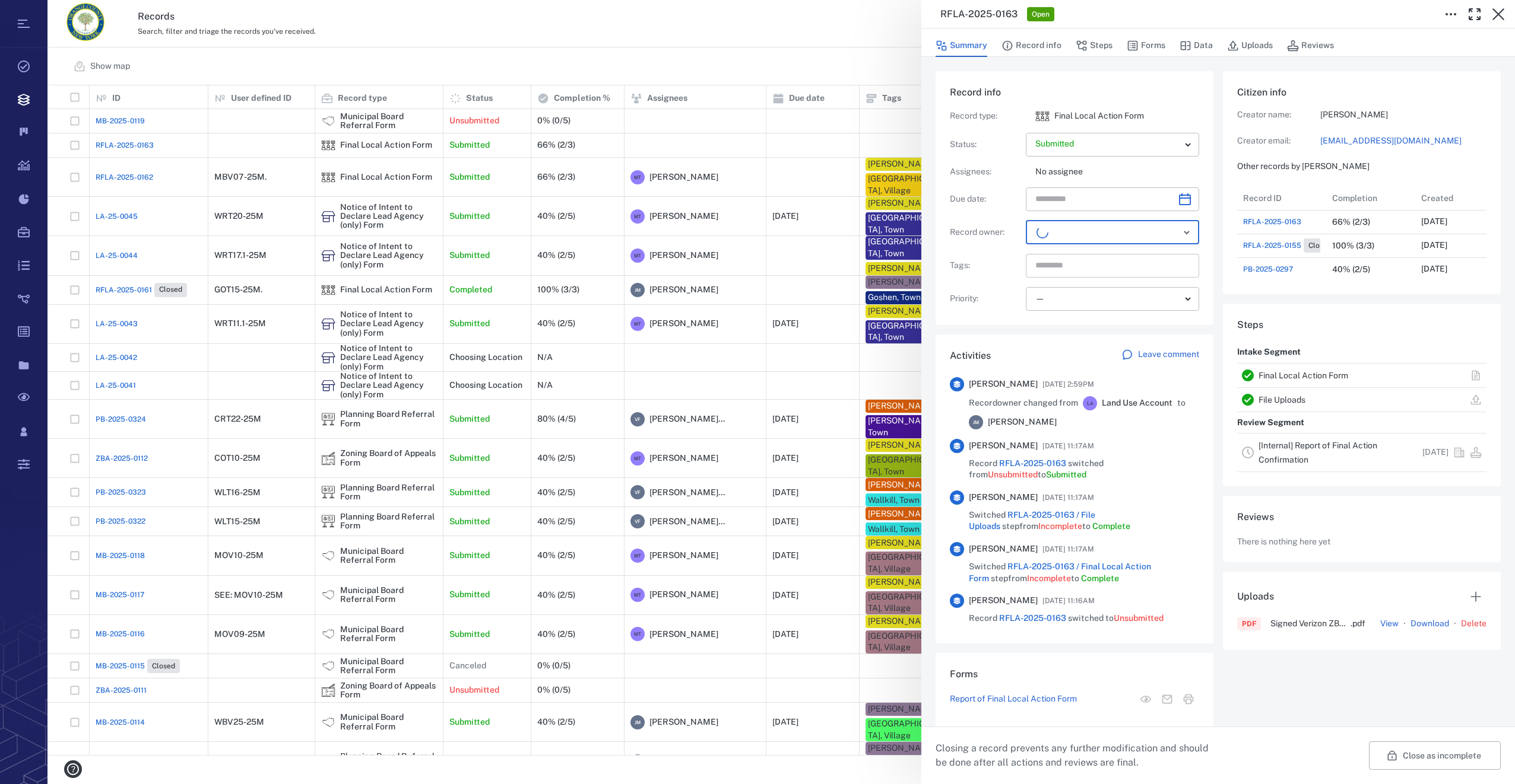
scroll to position [474, 227]
click at [1070, 264] on input "text" at bounding box center [1099, 266] width 130 height 17
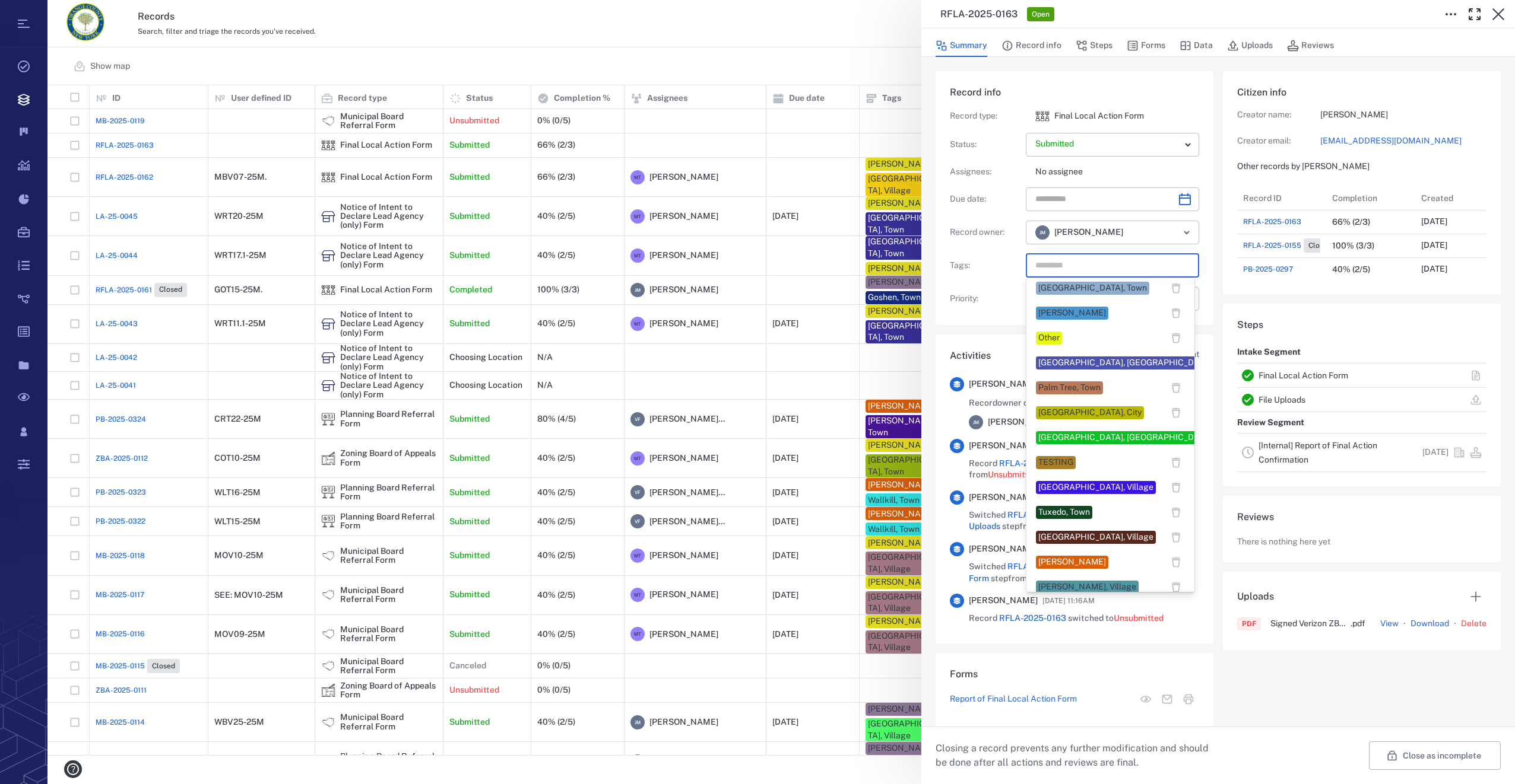
scroll to position [890, 0]
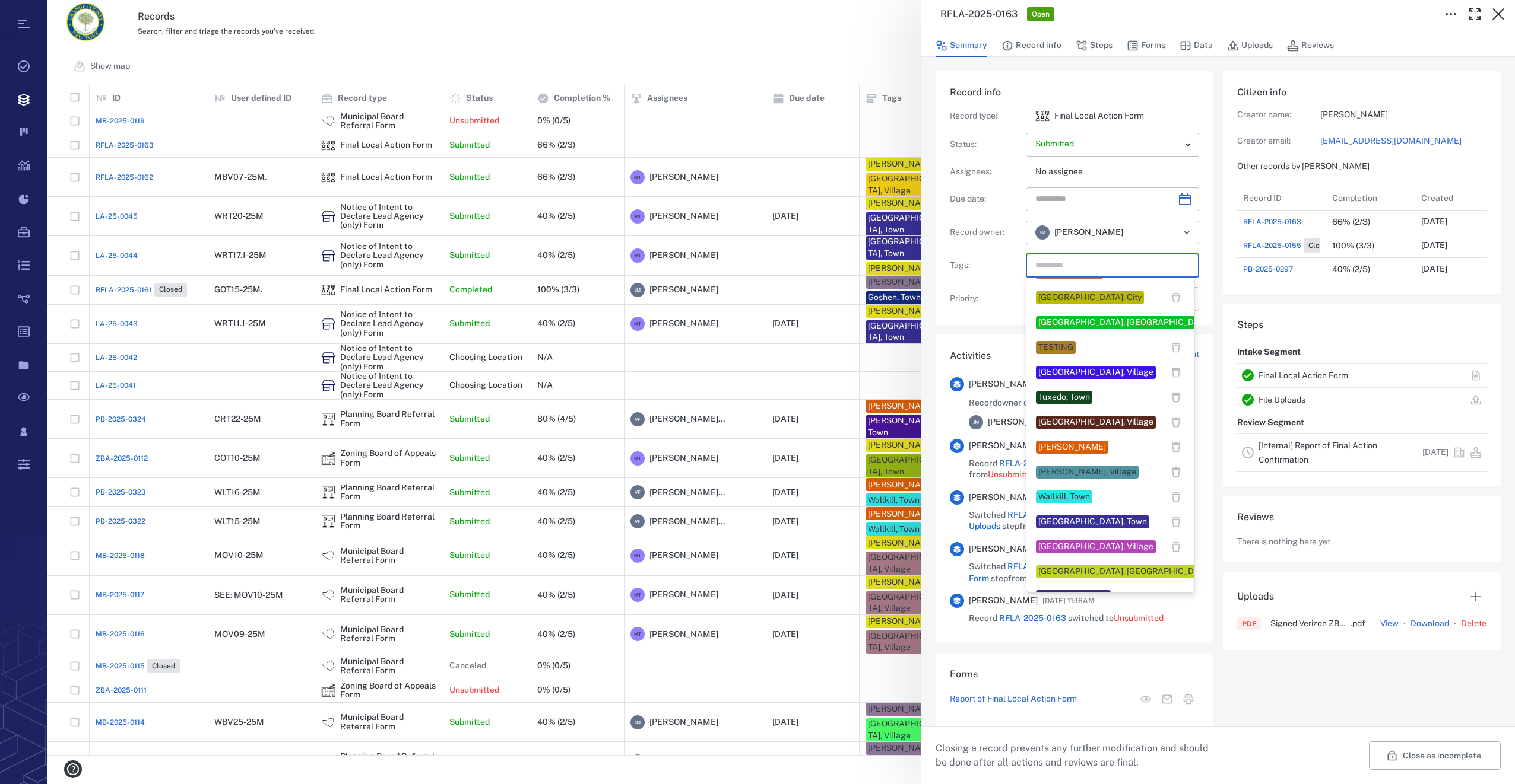
click at [1065, 394] on div "Tuxedo, Town" at bounding box center [1064, 397] width 52 height 12
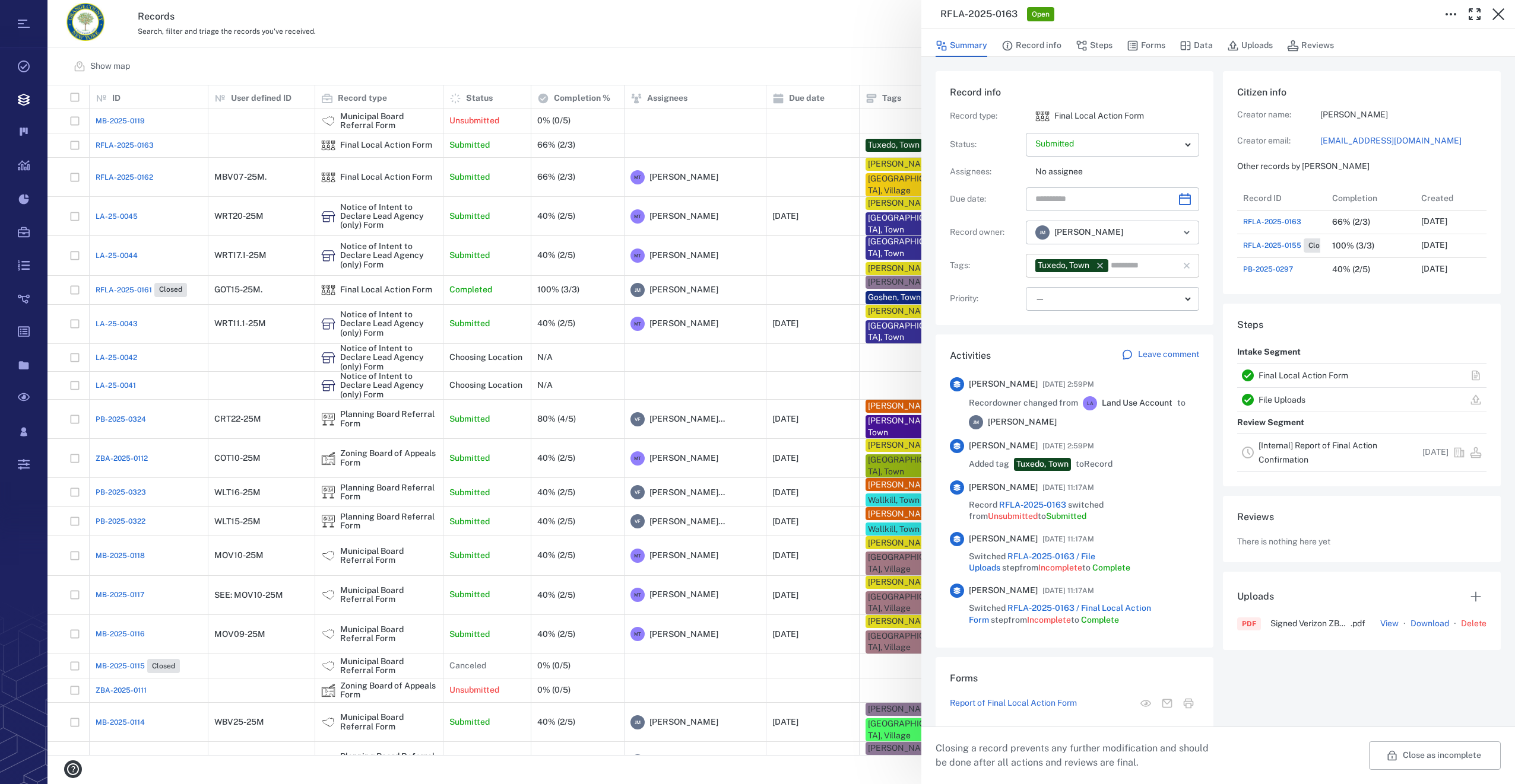
click at [1171, 261] on div "Tuxedo, Town ​" at bounding box center [1113, 266] width 174 height 24
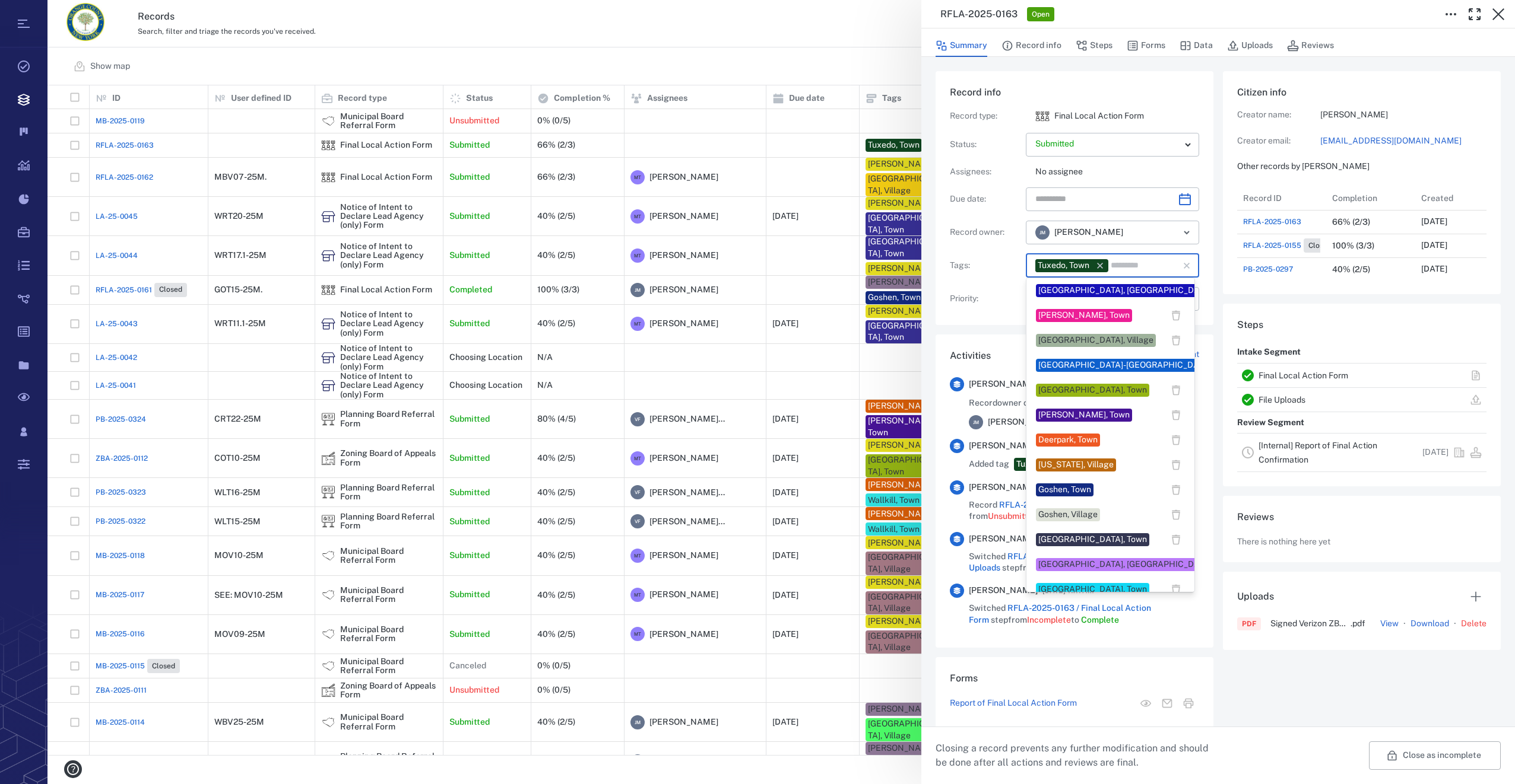
scroll to position [296, 0]
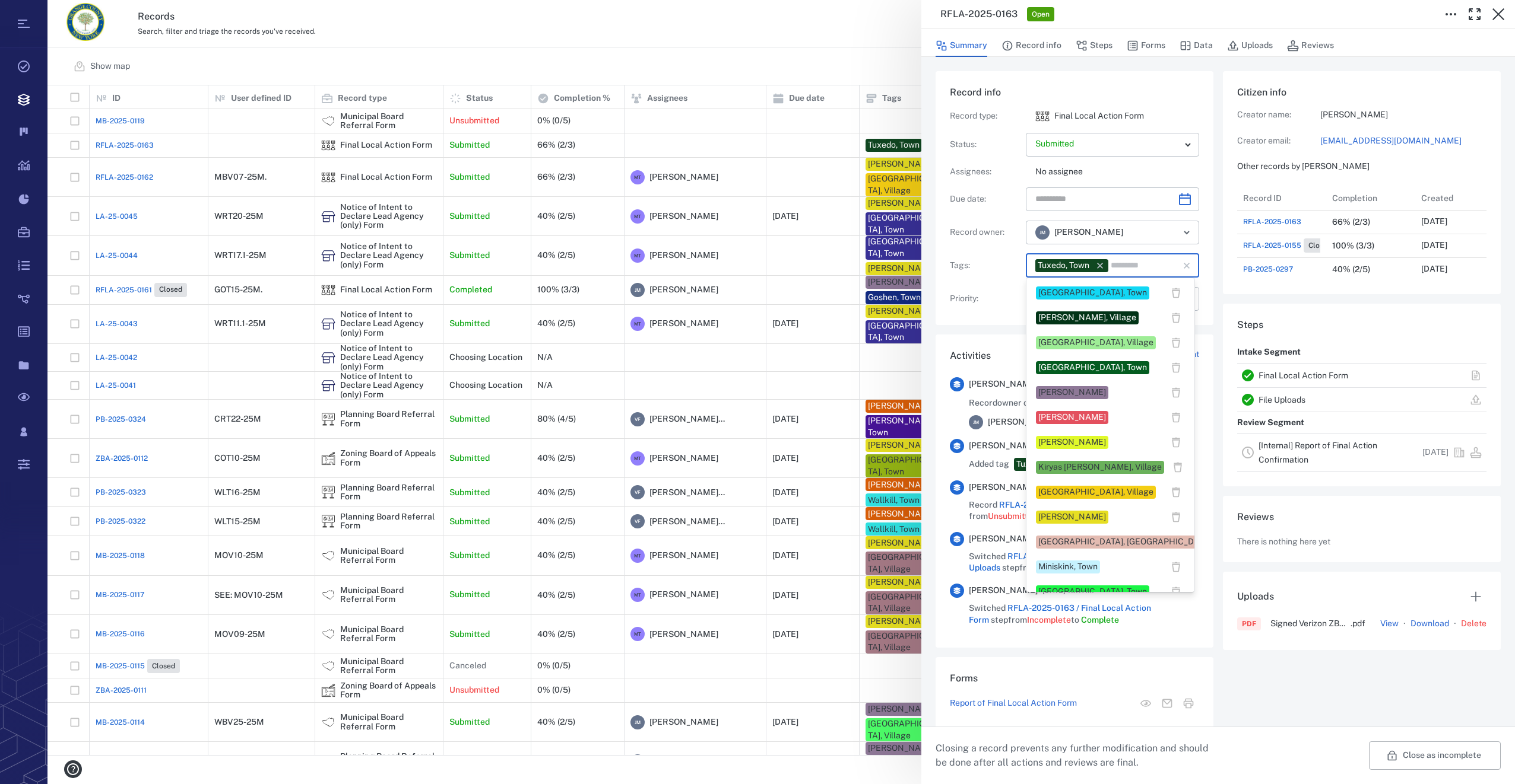
click at [1071, 396] on div "[PERSON_NAME]" at bounding box center [1072, 392] width 68 height 12
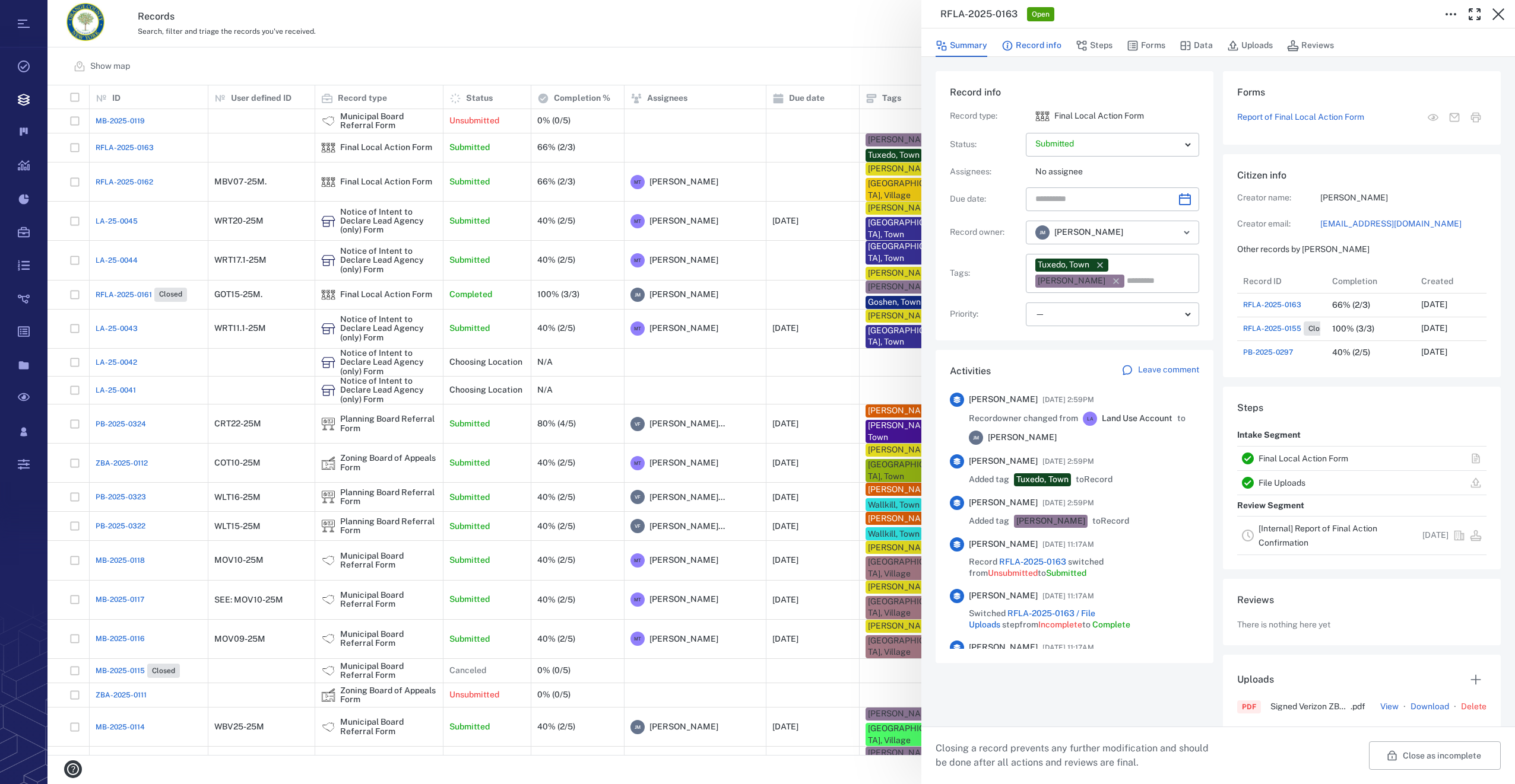
click at [1045, 44] on button "Record info" at bounding box center [1031, 45] width 60 height 22
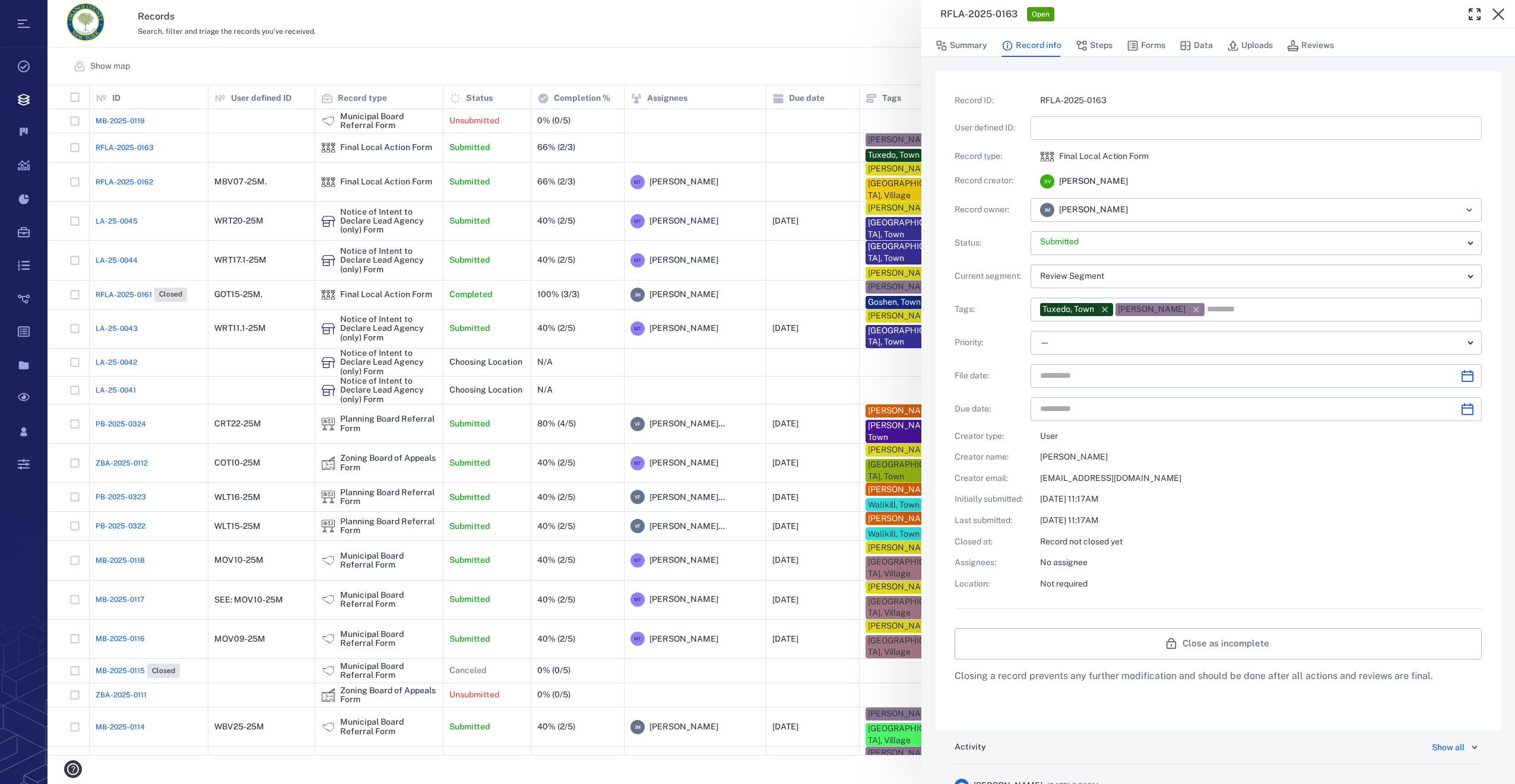
click at [1047, 125] on input "text" at bounding box center [1255, 128] width 432 height 24
type input "**********"
click at [1106, 47] on button "Steps" at bounding box center [1093, 45] width 37 height 22
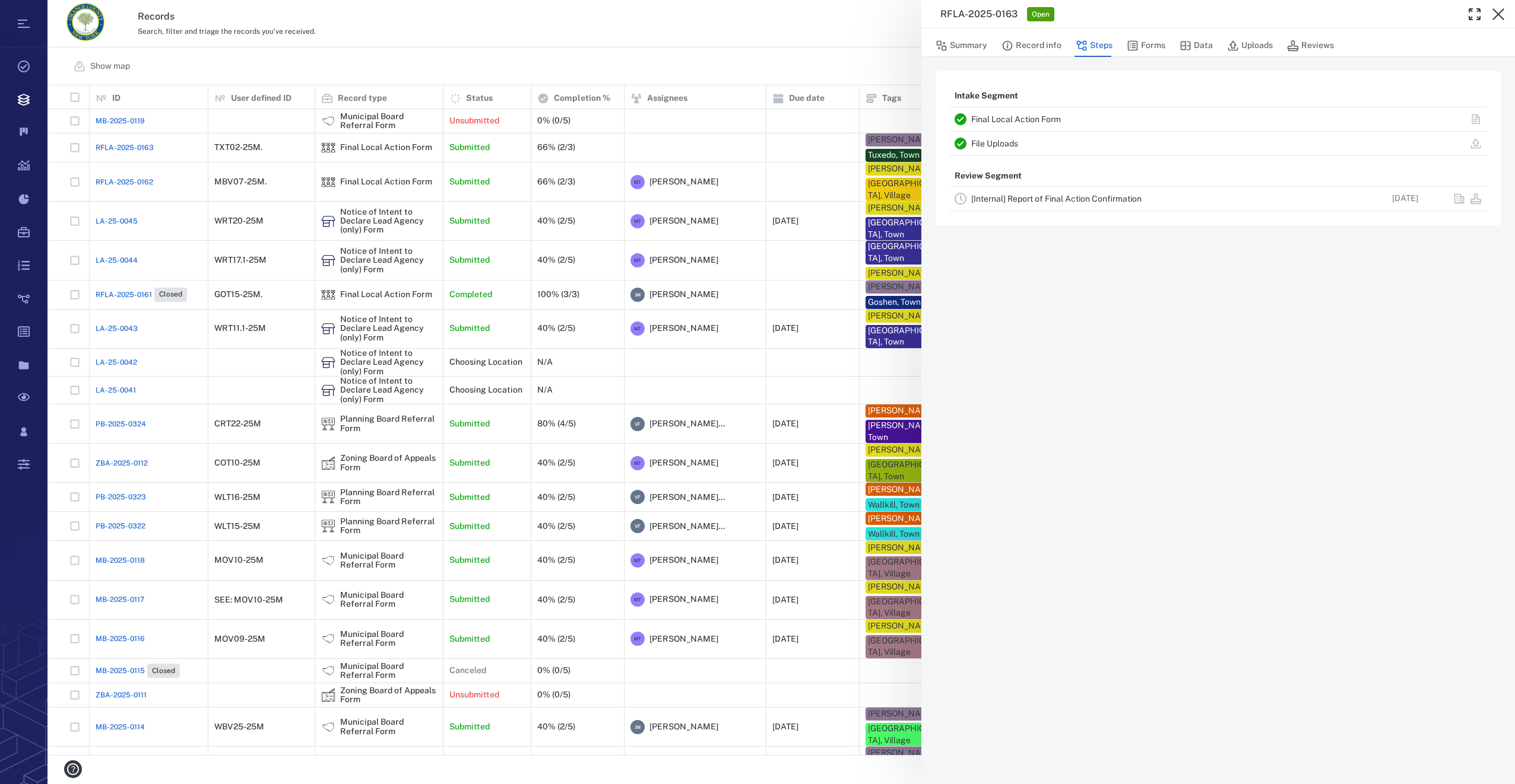
click at [992, 196] on link "[Internal] Report of Final Action Confirmation" at bounding box center [1057, 199] width 170 height 10
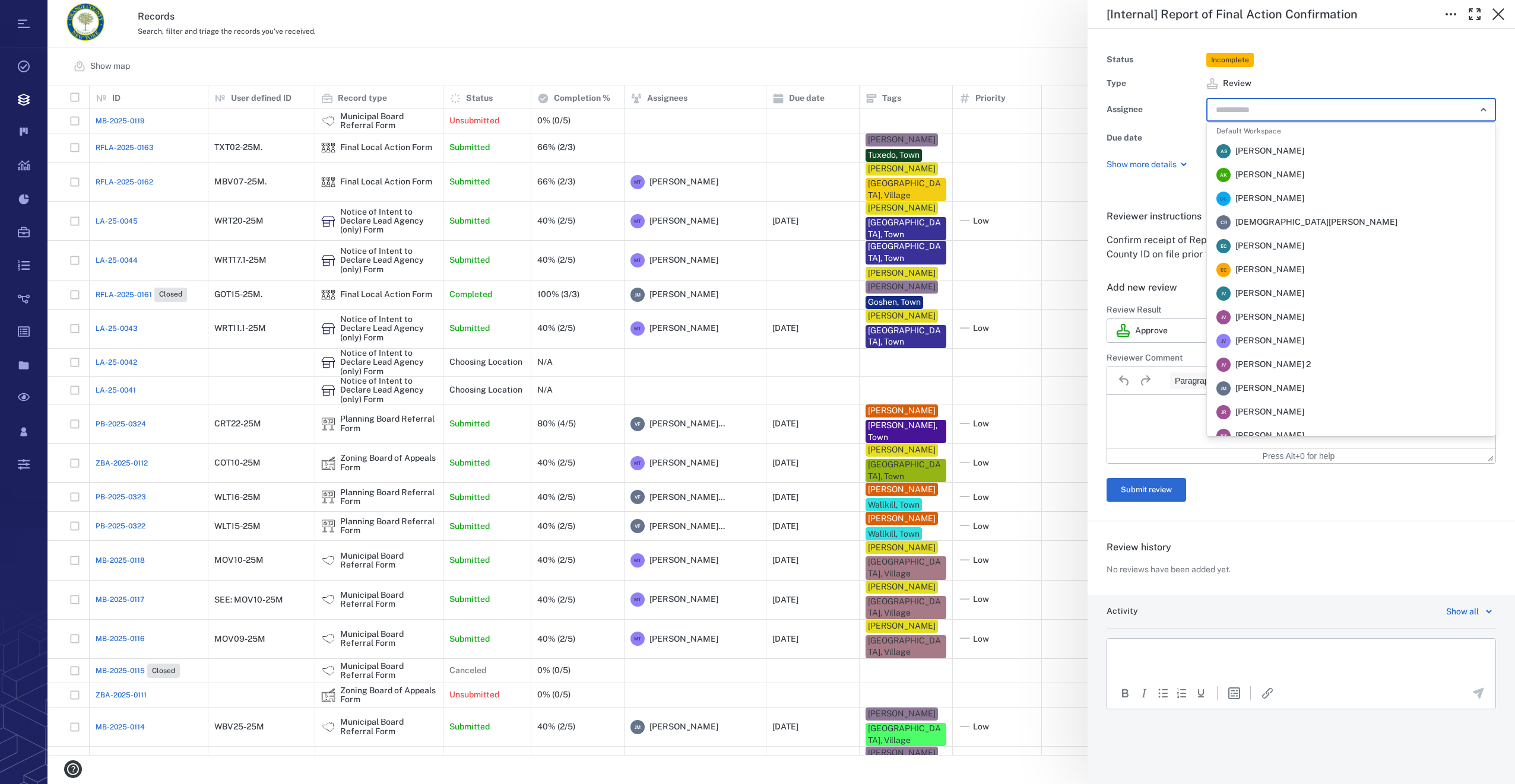
click at [1242, 105] on input "text" at bounding box center [1337, 109] width 245 height 17
click at [1285, 272] on li "M T [PERSON_NAME]" at bounding box center [1351, 282] width 288 height 24
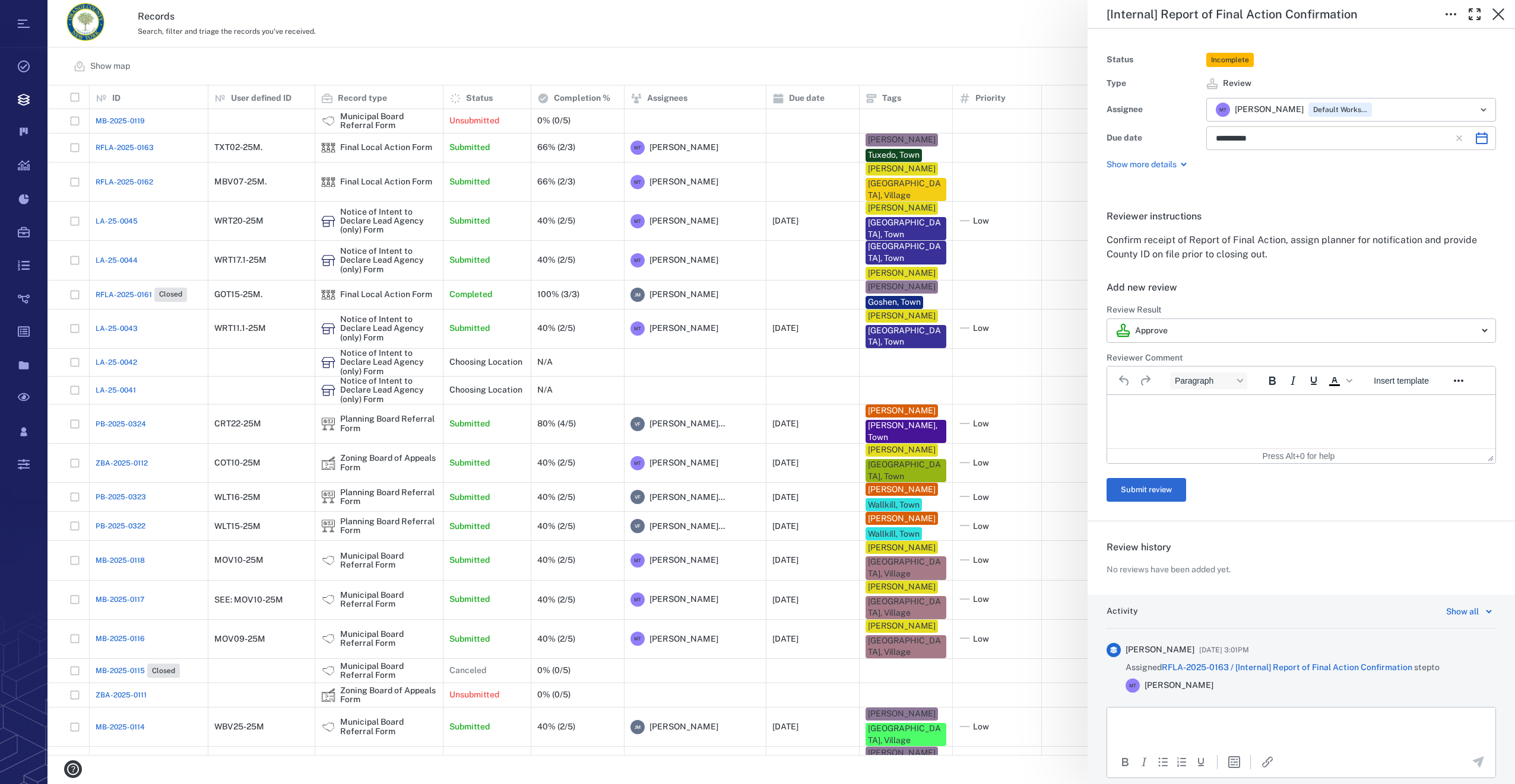
click at [1475, 139] on icon "Choose date, selected date is Sep 4, 2025" at bounding box center [1482, 139] width 14 height 14
click at [1451, 179] on div "**********" at bounding box center [1300, 109] width 427 height 161
click at [1496, 12] on icon "button" at bounding box center [1498, 14] width 14 height 14
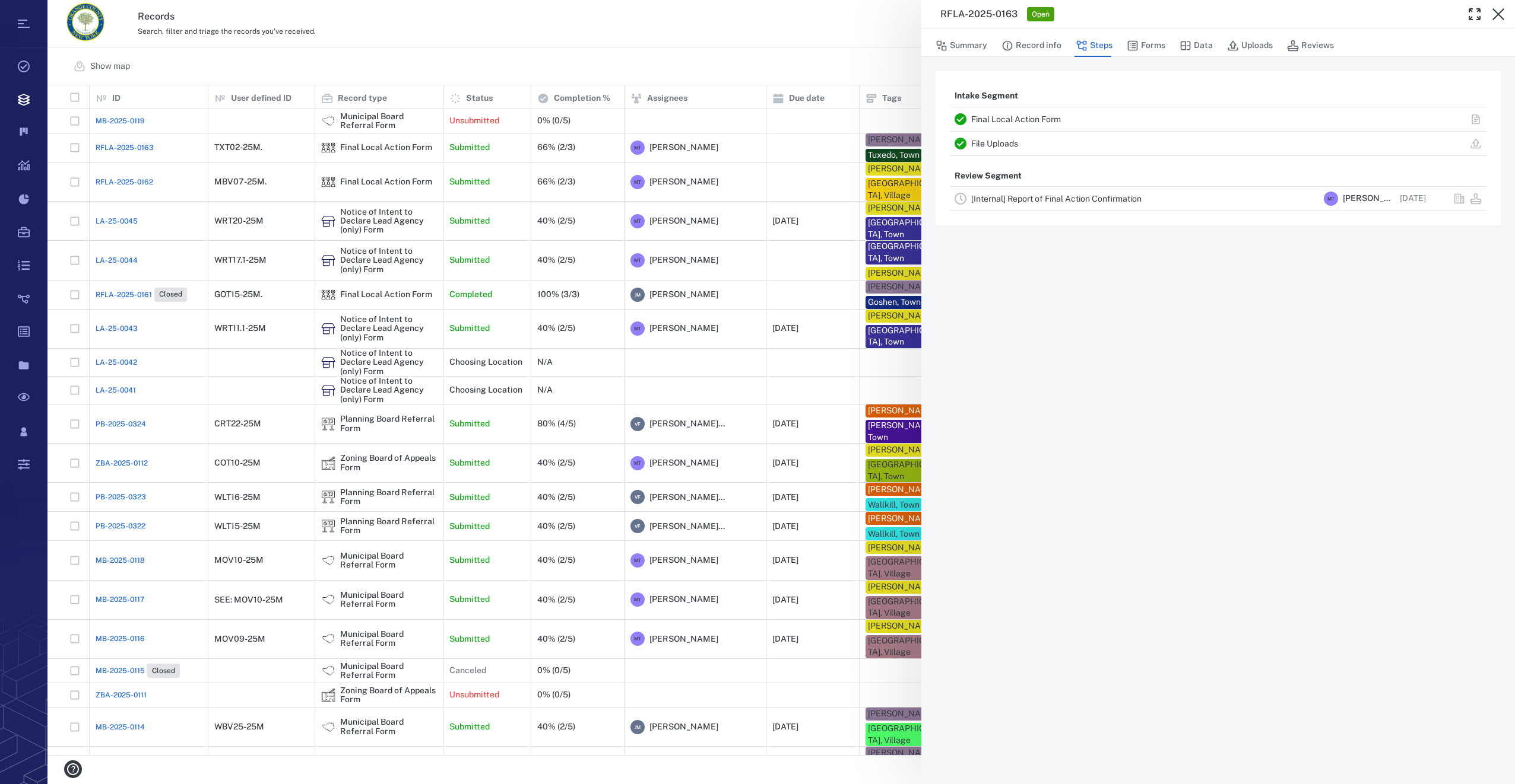
click at [1496, 13] on icon "button" at bounding box center [1498, 13] width 12 height 12
